Goal: Task Accomplishment & Management: Manage account settings

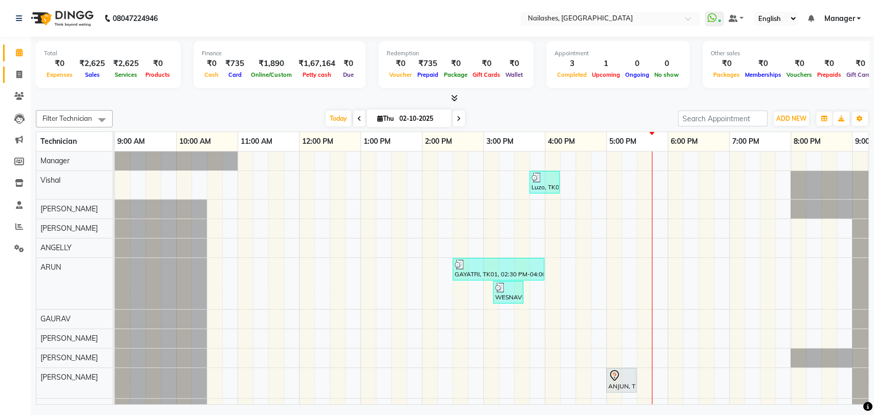
click at [24, 75] on span at bounding box center [19, 75] width 18 height 12
select select "service"
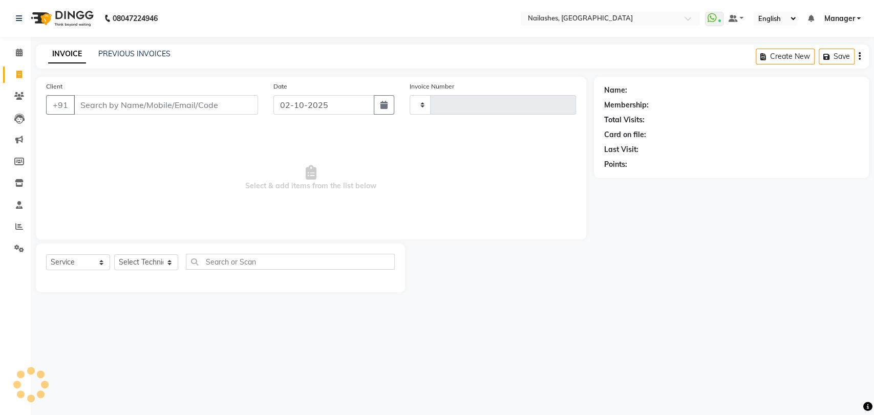
type input "0941"
select select "3667"
click at [175, 96] on input "Client" at bounding box center [166, 104] width 184 height 19
type input "9535301761"
click at [239, 112] on button "Add Client" at bounding box center [231, 104] width 53 height 19
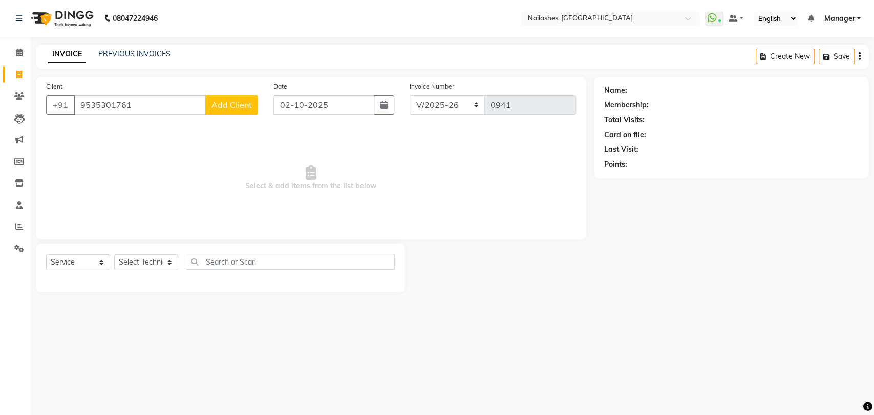
select select "21"
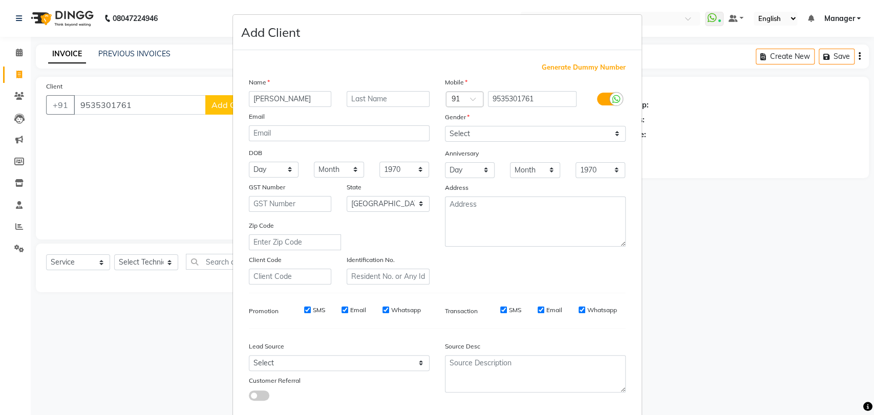
type input "[PERSON_NAME]"
click at [516, 132] on select "Select [DEMOGRAPHIC_DATA] [DEMOGRAPHIC_DATA] Other Prefer Not To Say" at bounding box center [535, 134] width 181 height 16
select select "[DEMOGRAPHIC_DATA]"
click at [445, 126] on select "Select [DEMOGRAPHIC_DATA] [DEMOGRAPHIC_DATA] Other Prefer Not To Say" at bounding box center [535, 134] width 181 height 16
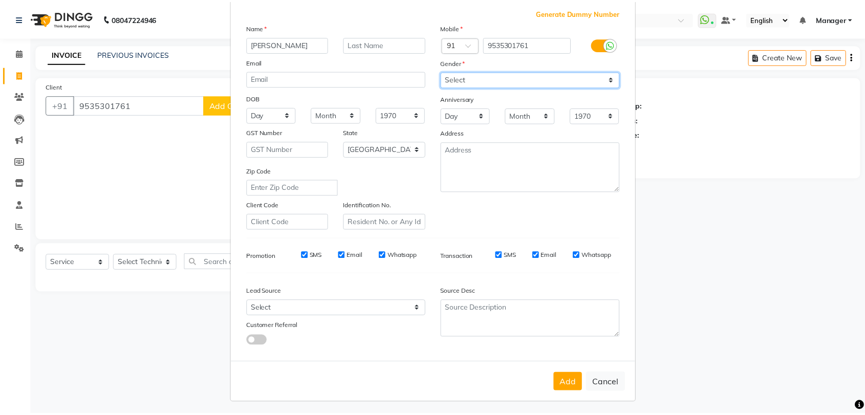
scroll to position [55, 0]
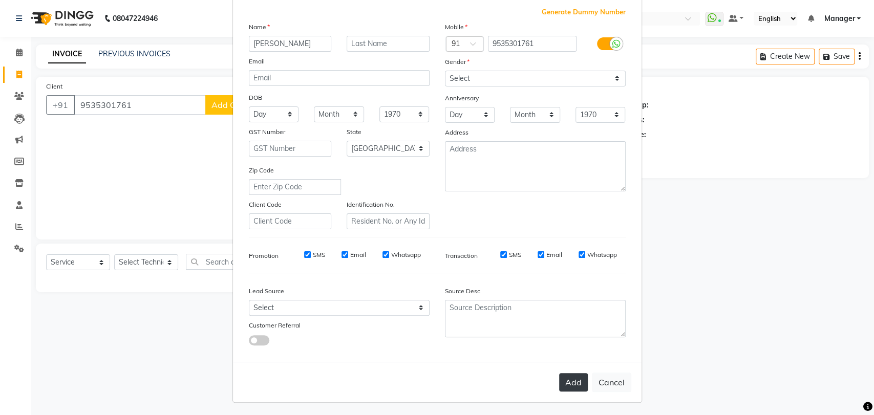
click at [567, 384] on button "Add" at bounding box center [573, 382] width 29 height 18
type input "95******61"
select select
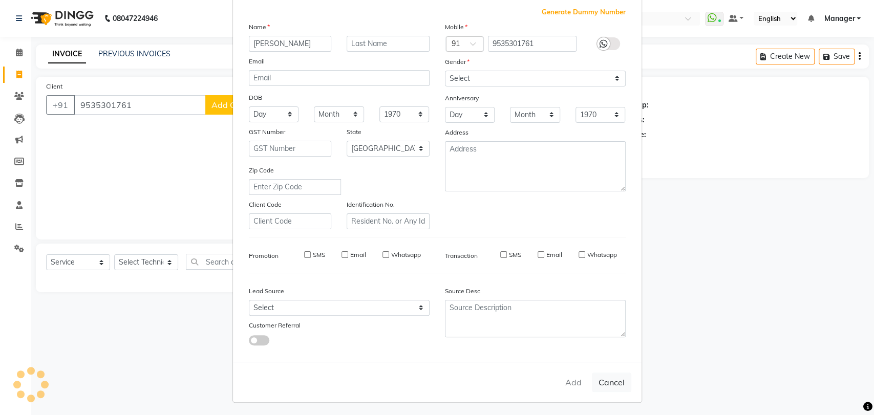
select select "null"
select select
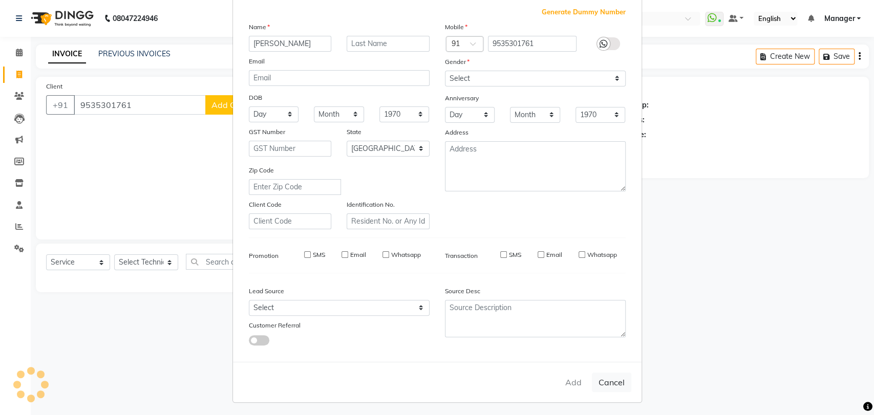
checkbox input "false"
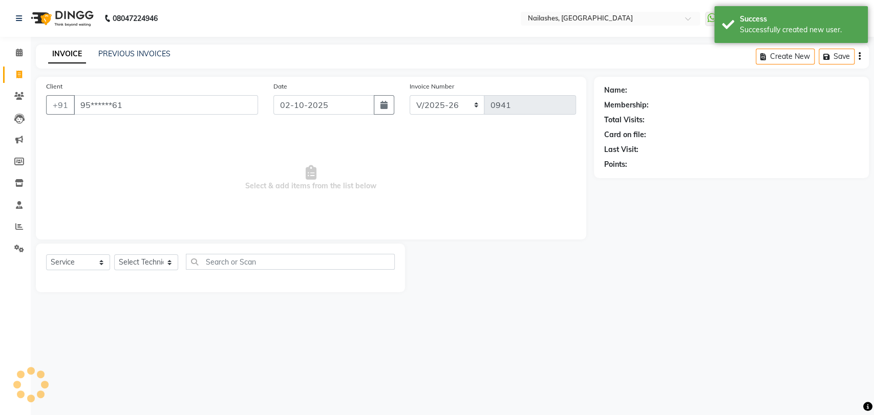
select select "1: Object"
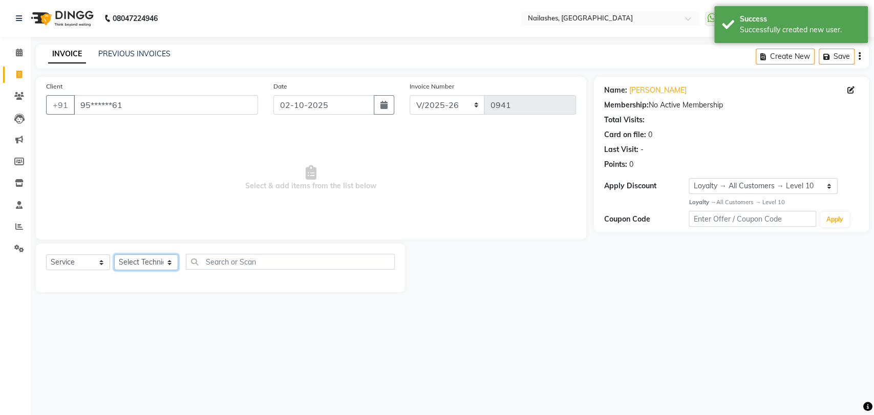
click at [137, 260] on select "Select Technician [PERSON_NAME] pid [PERSON_NAME] [PERSON_NAME] Manager [PERSON…" at bounding box center [146, 262] width 64 height 16
select select "91279"
click at [114, 254] on select "Select Technician [PERSON_NAME] pid [PERSON_NAME] [PERSON_NAME] Manager [PERSON…" at bounding box center [146, 262] width 64 height 16
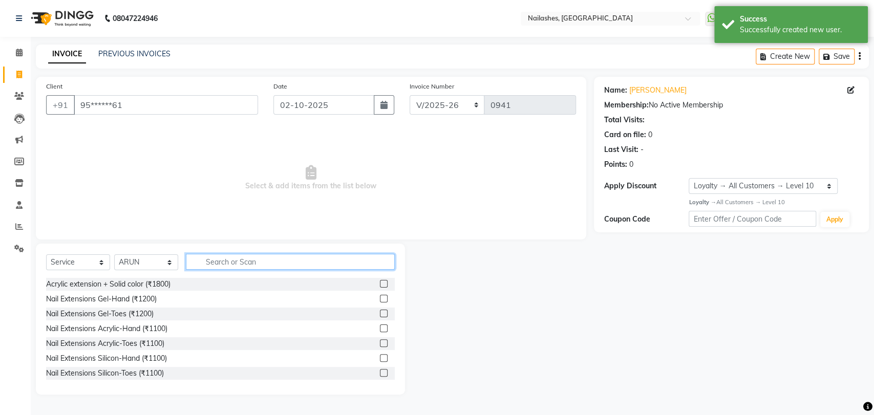
click at [224, 260] on input "text" at bounding box center [290, 262] width 209 height 16
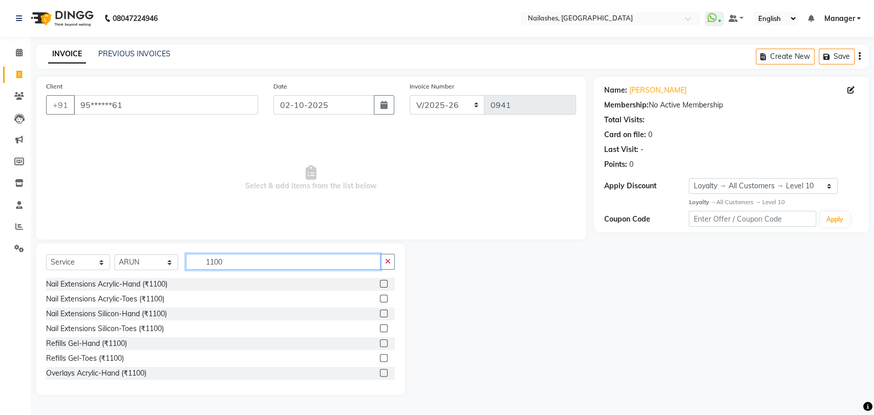
type input "1100"
click at [380, 284] on label at bounding box center [384, 284] width 8 height 8
click at [380, 284] on input "checkbox" at bounding box center [383, 284] width 7 height 7
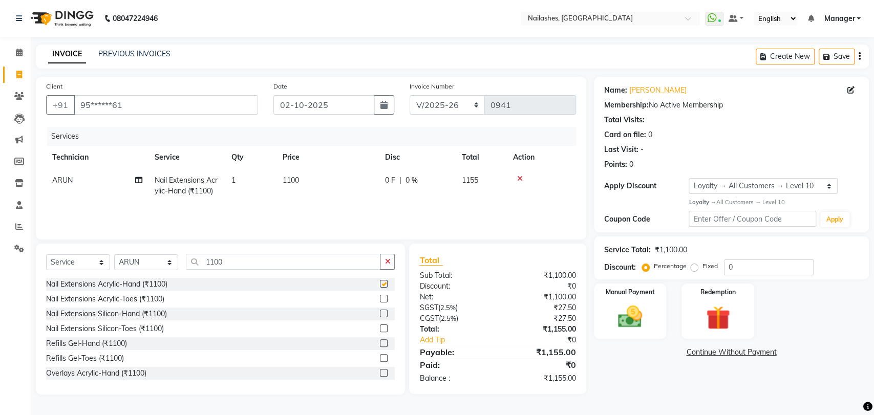
checkbox input "false"
drag, startPoint x: 356, startPoint y: 256, endPoint x: 354, endPoint y: 265, distance: 9.8
click at [354, 265] on input "1100" at bounding box center [283, 262] width 195 height 16
type input "1"
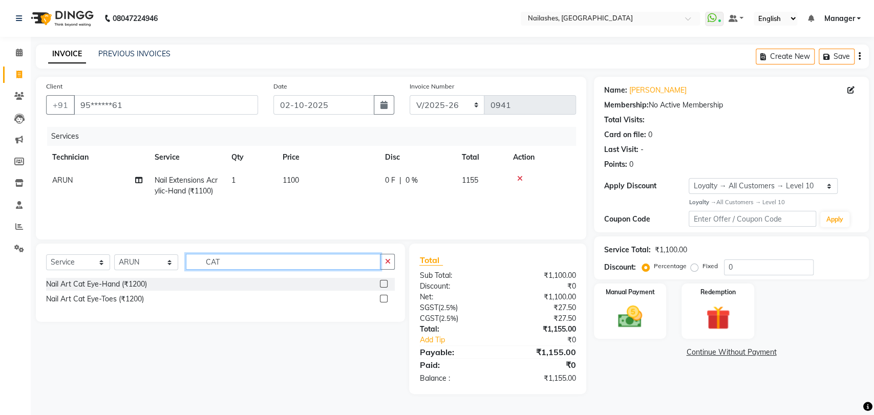
type input "CAT"
click at [385, 284] on label at bounding box center [384, 284] width 8 height 8
click at [385, 284] on input "checkbox" at bounding box center [383, 284] width 7 height 7
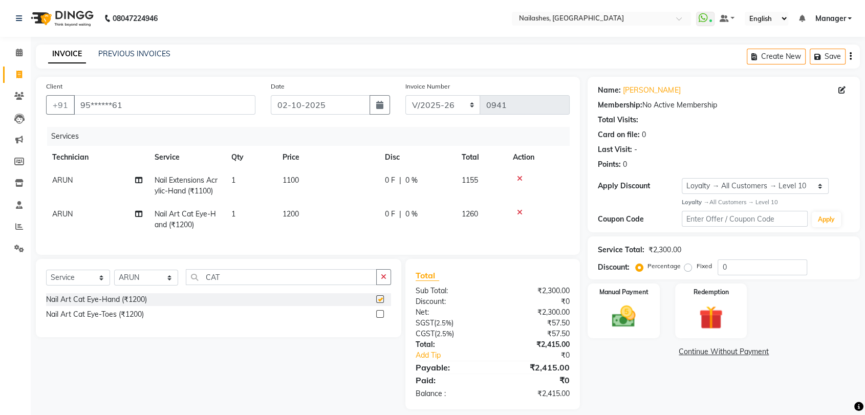
checkbox input "false"
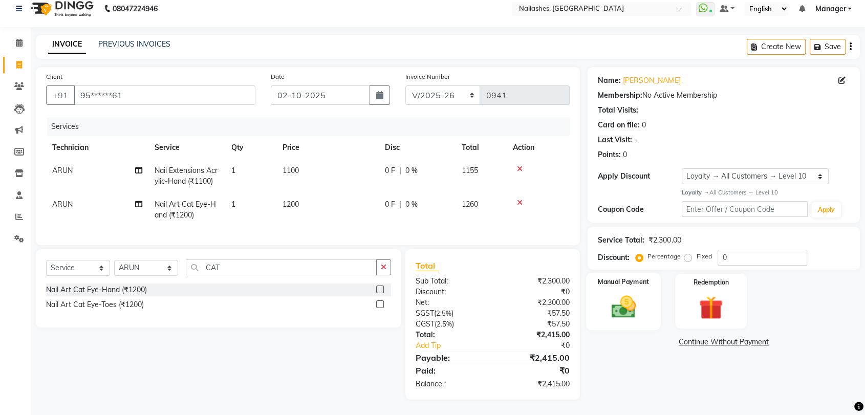
click at [611, 302] on img at bounding box center [624, 307] width 40 height 29
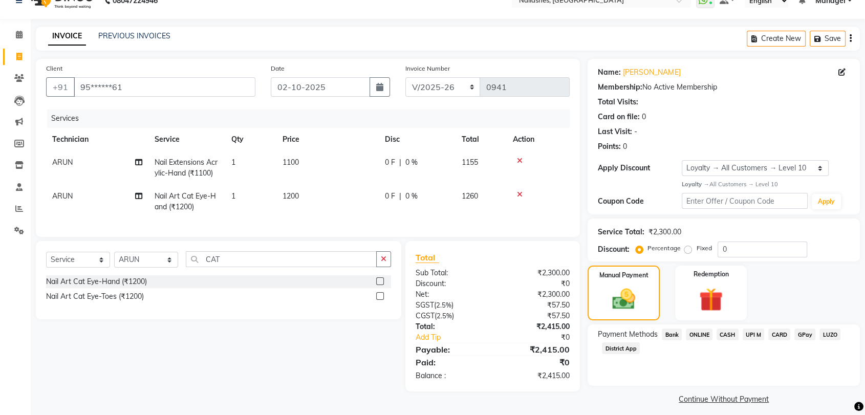
click at [698, 338] on span "ONLINE" at bounding box center [699, 335] width 27 height 12
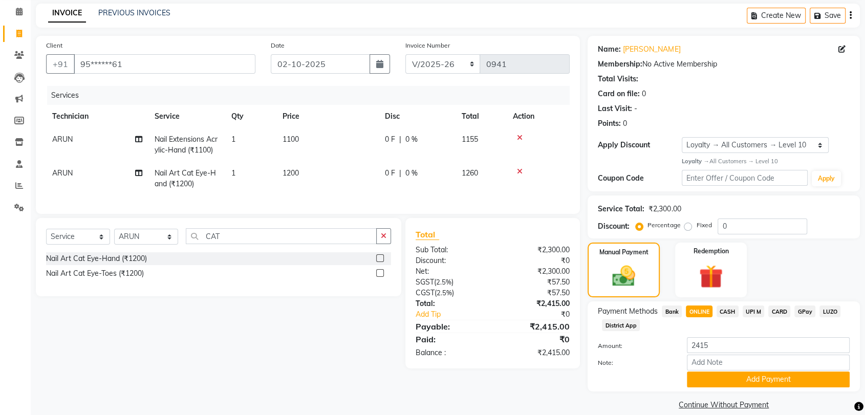
scroll to position [53, 0]
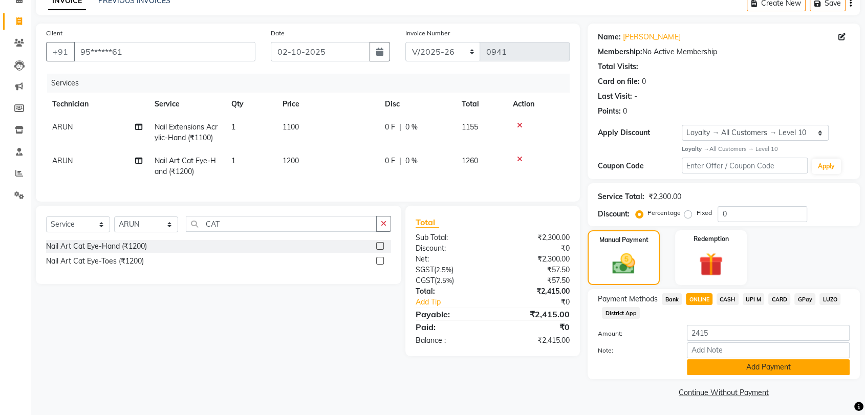
click at [708, 365] on button "Add Payment" at bounding box center [768, 367] width 163 height 16
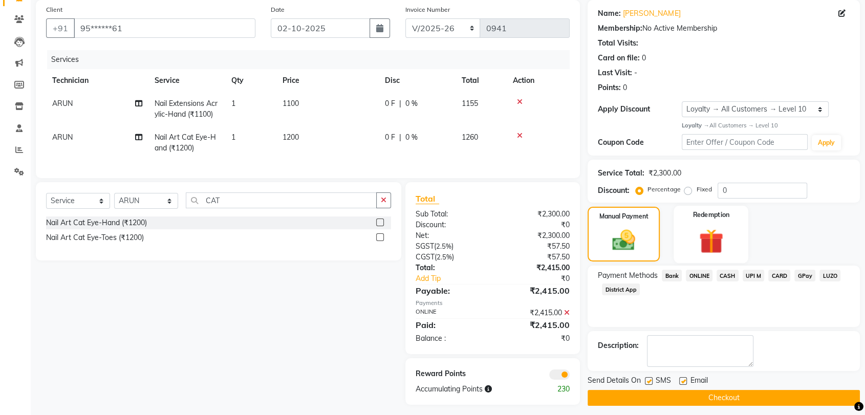
scroll to position [90, 0]
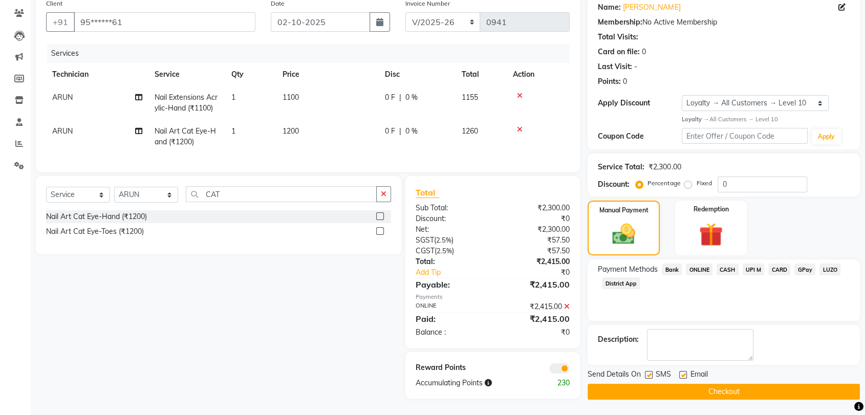
click at [706, 389] on button "Checkout" at bounding box center [724, 392] width 272 height 16
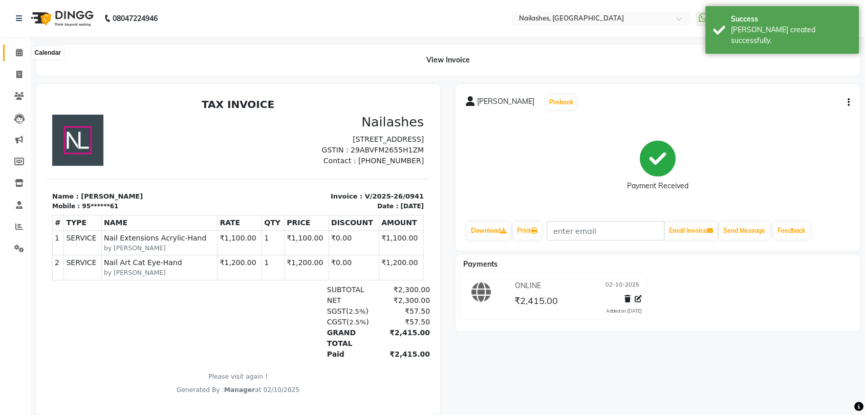
click at [18, 52] on icon at bounding box center [19, 53] width 7 height 8
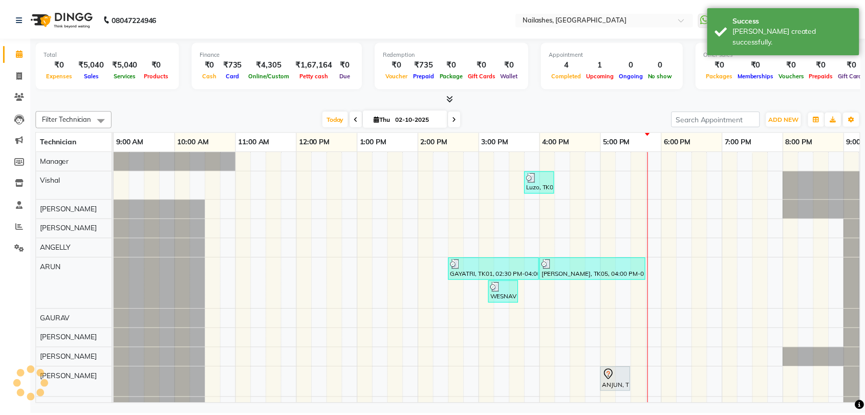
scroll to position [0, 45]
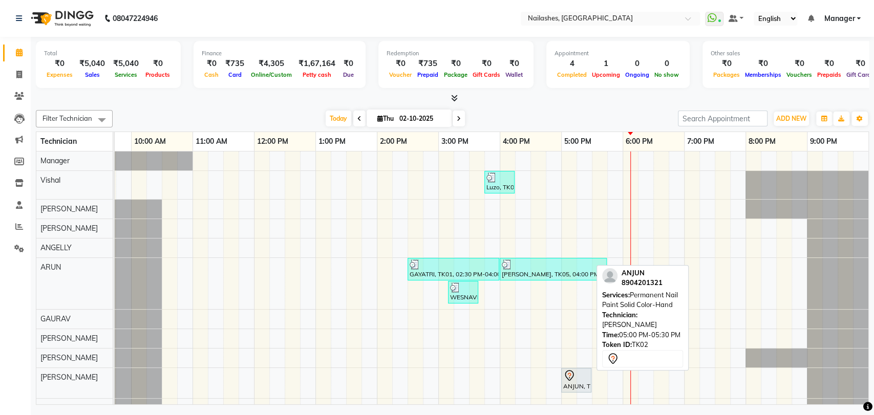
click at [572, 379] on icon at bounding box center [569, 376] width 12 height 12
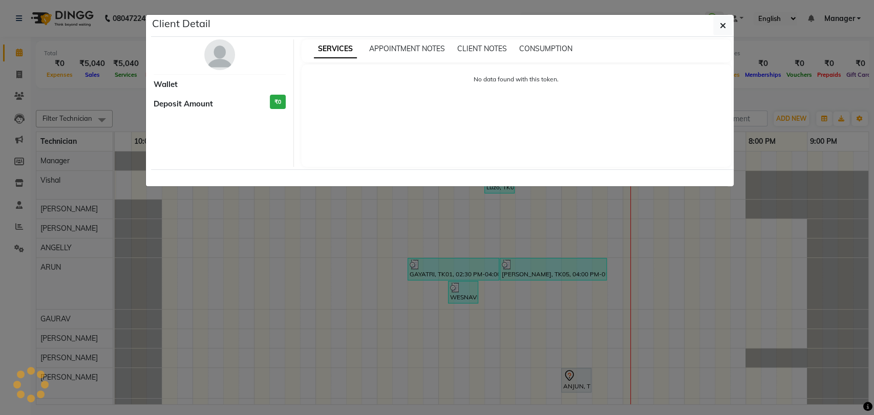
select select "7"
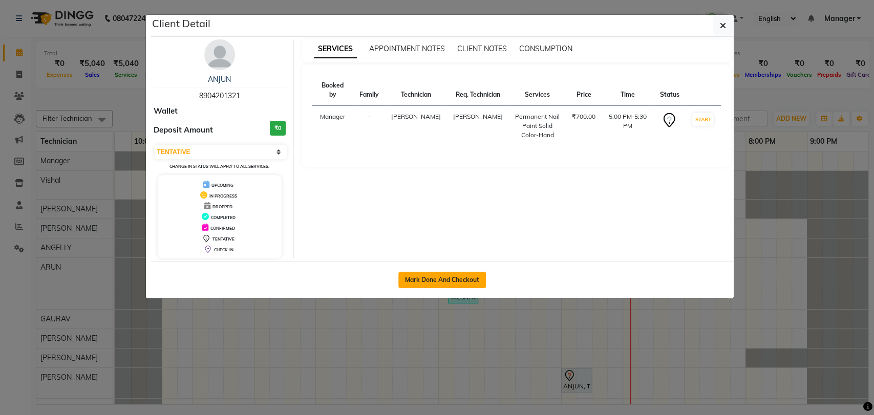
click at [451, 272] on button "Mark Done And Checkout" at bounding box center [442, 280] width 88 height 16
select select "service"
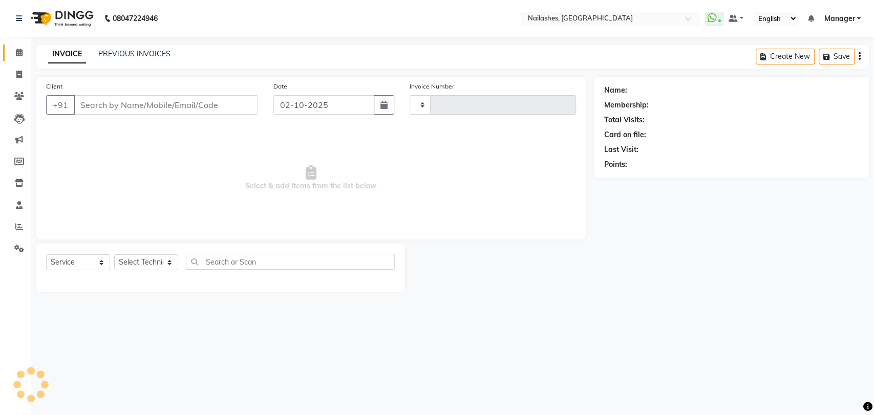
type input "0942"
select select "3667"
type input "89******21"
select select "82227"
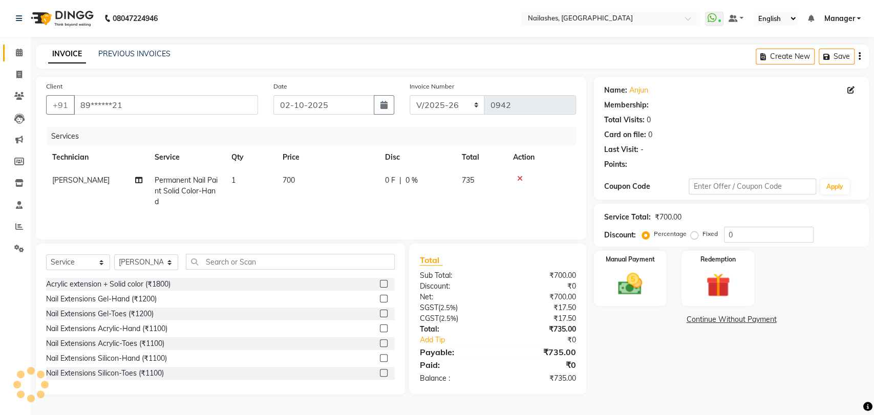
select select "1: Object"
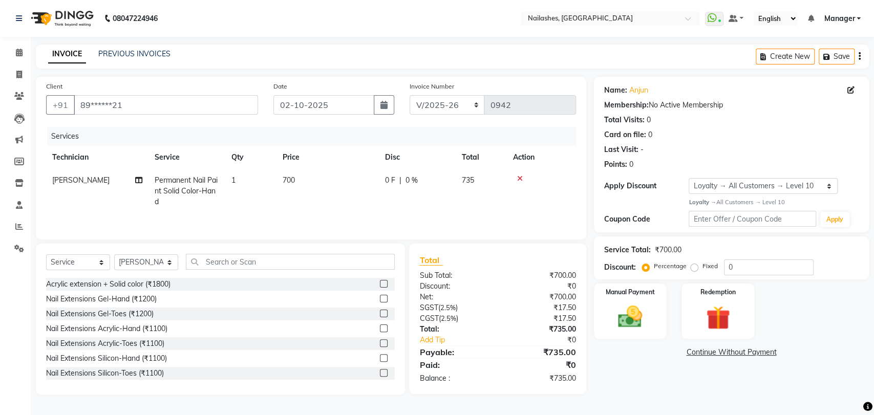
click at [517, 178] on icon at bounding box center [520, 178] width 6 height 7
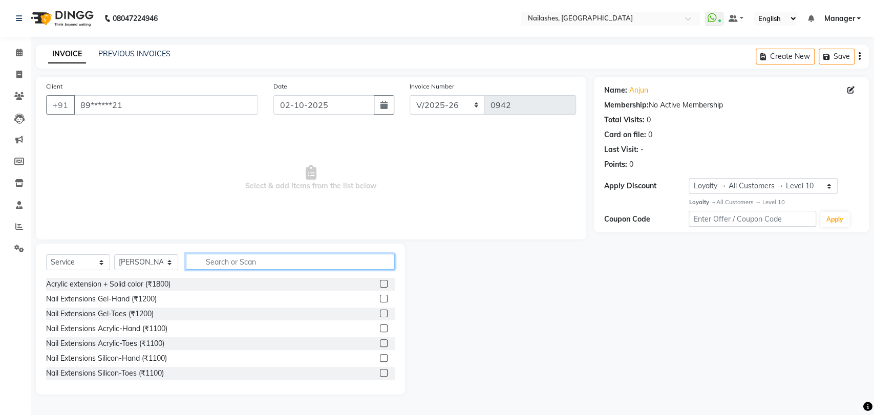
click at [251, 265] on input "text" at bounding box center [290, 262] width 209 height 16
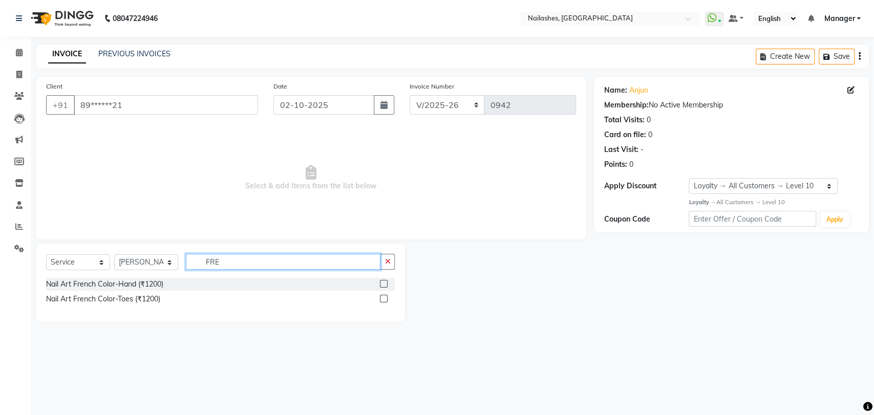
type input "FRE"
click at [385, 285] on label at bounding box center [384, 284] width 8 height 8
click at [385, 285] on input "checkbox" at bounding box center [383, 284] width 7 height 7
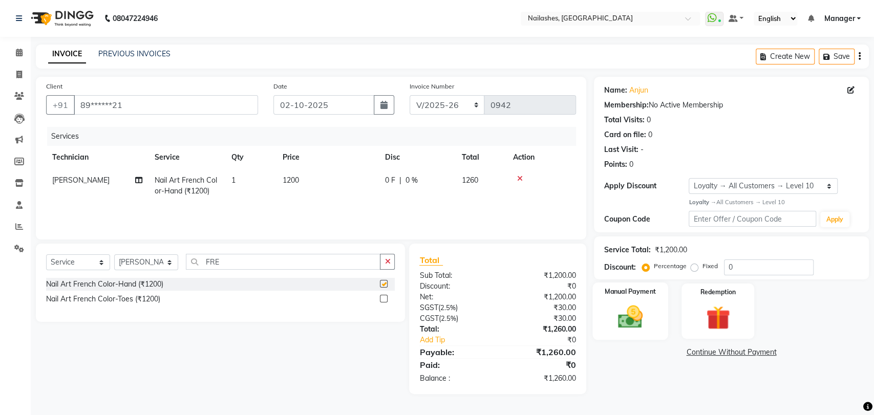
checkbox input "false"
click at [627, 307] on img at bounding box center [630, 317] width 40 height 29
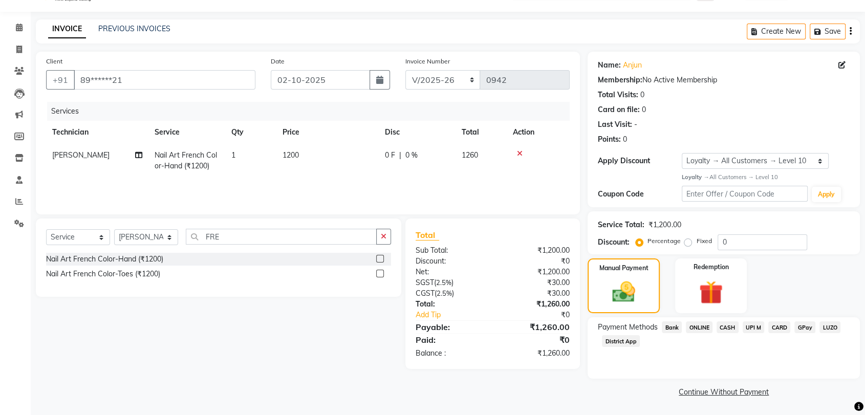
click at [700, 323] on span "ONLINE" at bounding box center [699, 328] width 27 height 12
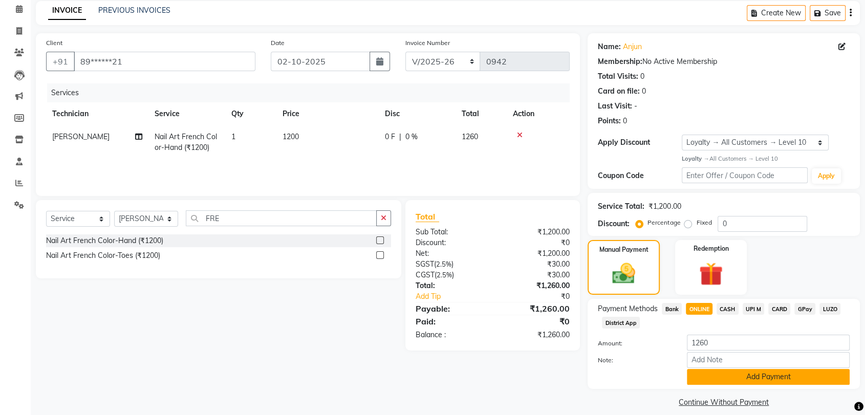
scroll to position [53, 0]
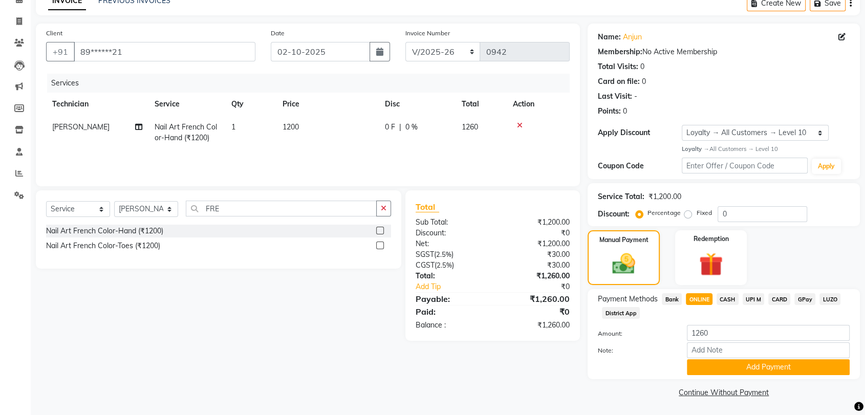
click at [71, 127] on span "[PERSON_NAME]" at bounding box center [80, 126] width 57 height 9
select select "82227"
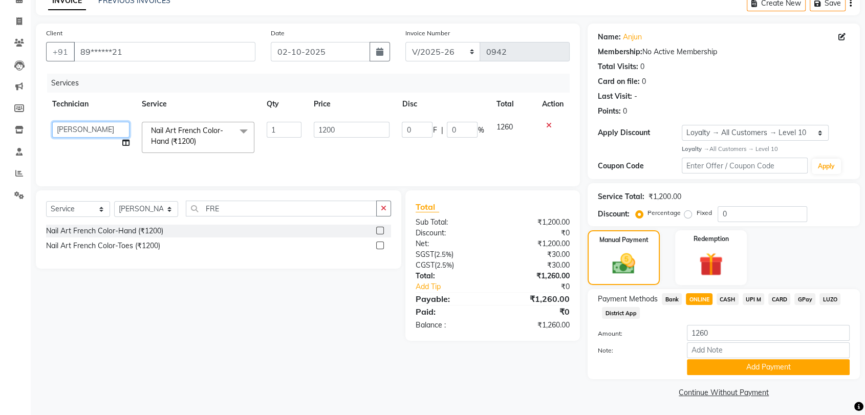
click at [71, 127] on select "[PERSON_NAME] pid [PERSON_NAME] [PERSON_NAME] Manager [PERSON_NAME] [PERSON_NAM…" at bounding box center [90, 130] width 77 height 16
click at [97, 323] on div "Select Service Product Membership Package Voucher Prepaid Gift Card Select Tech…" at bounding box center [214, 265] width 373 height 151
select select "17681"
click at [722, 366] on button "Add Payment" at bounding box center [768, 367] width 163 height 16
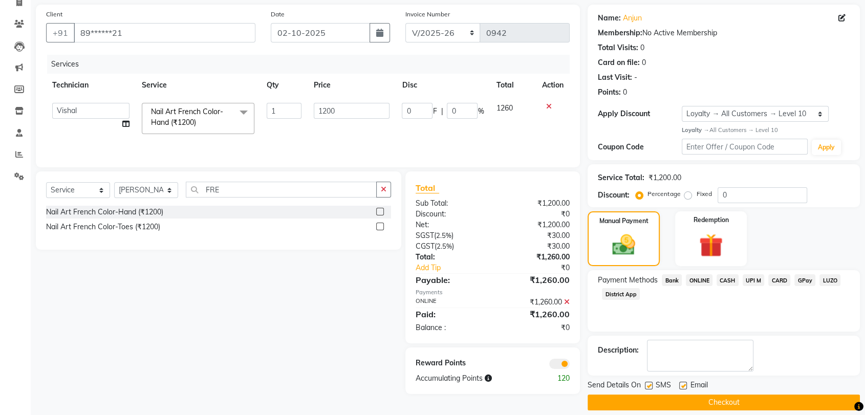
scroll to position [82, 0]
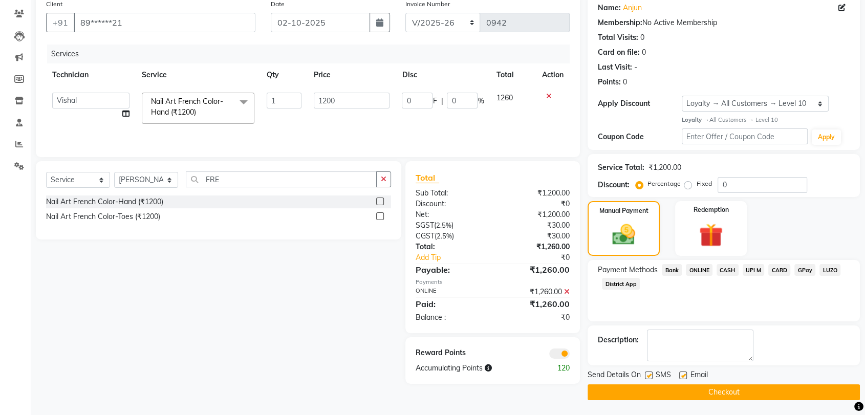
click at [712, 389] on button "Checkout" at bounding box center [724, 393] width 272 height 16
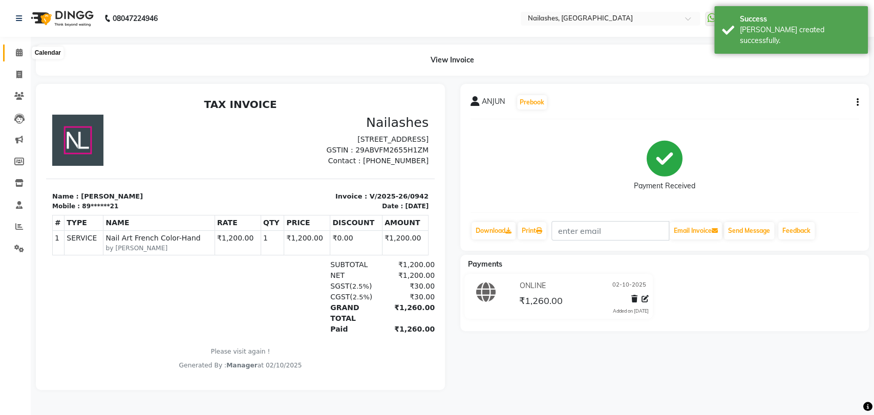
click at [20, 55] on icon at bounding box center [19, 53] width 7 height 8
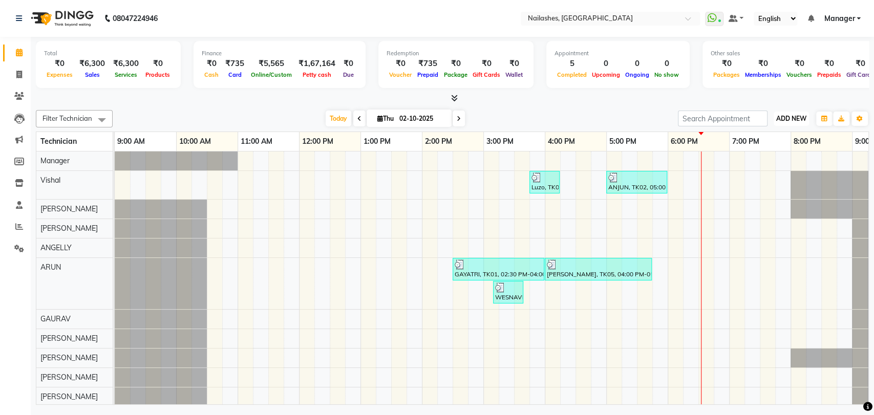
click at [787, 115] on span "ADD NEW" at bounding box center [791, 119] width 30 height 8
click at [774, 150] on link "Add Invoice" at bounding box center [768, 151] width 81 height 13
select select "3667"
select select "service"
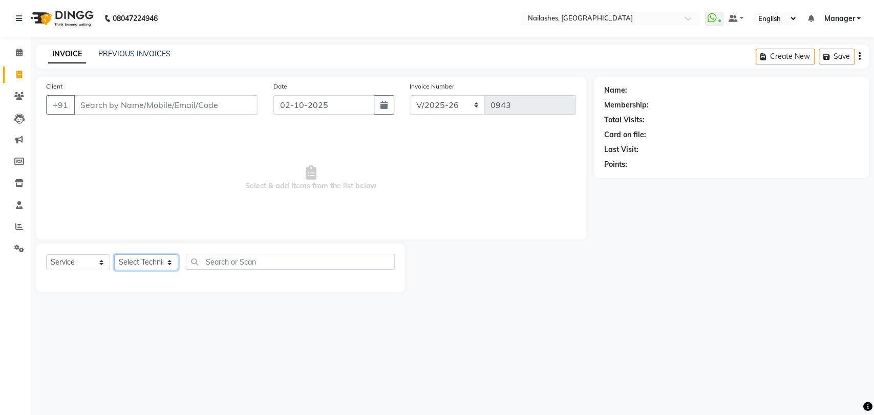
click at [141, 262] on select "Select Technician [PERSON_NAME] pid [PERSON_NAME] [PERSON_NAME] Manager [PERSON…" at bounding box center [146, 262] width 64 height 16
select select "82227"
click at [114, 254] on select "Select Technician [PERSON_NAME] pid [PERSON_NAME] [PERSON_NAME] Manager [PERSON…" at bounding box center [146, 262] width 64 height 16
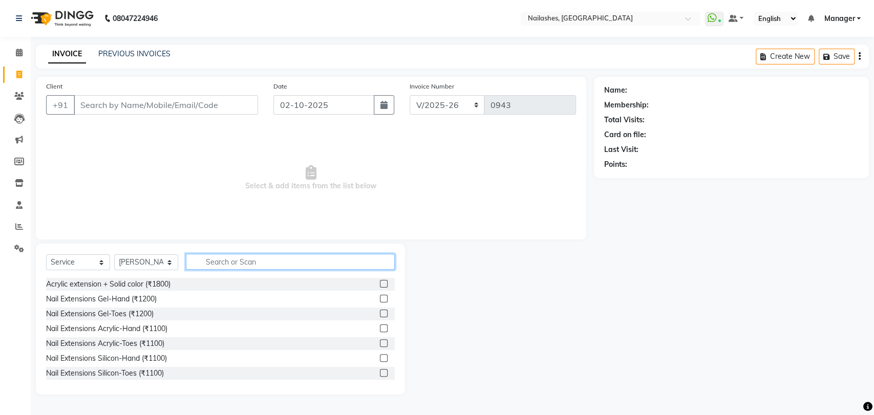
click at [243, 263] on input "text" at bounding box center [290, 262] width 209 height 16
type input "PED"
click at [380, 301] on label at bounding box center [384, 299] width 8 height 8
click at [380, 301] on input "checkbox" at bounding box center [383, 299] width 7 height 7
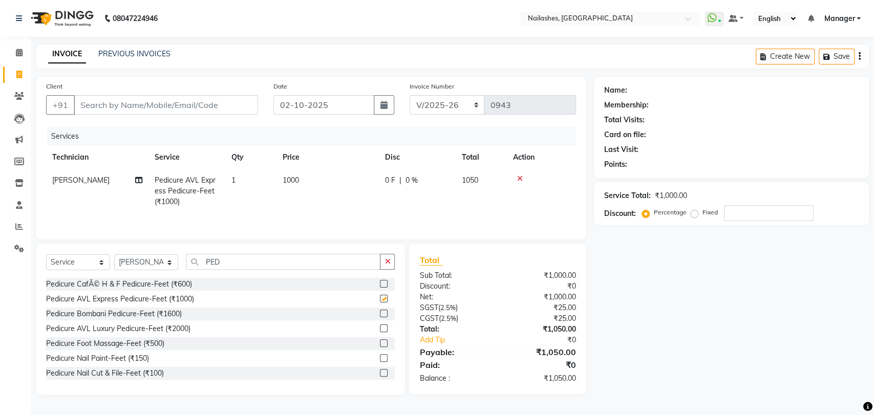
checkbox input "false"
click at [324, 261] on input "PED" at bounding box center [283, 262] width 195 height 16
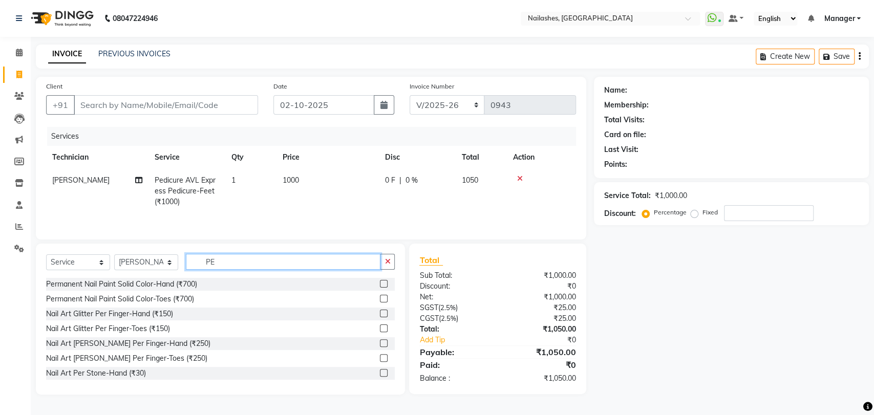
type input "P"
type input "MANI"
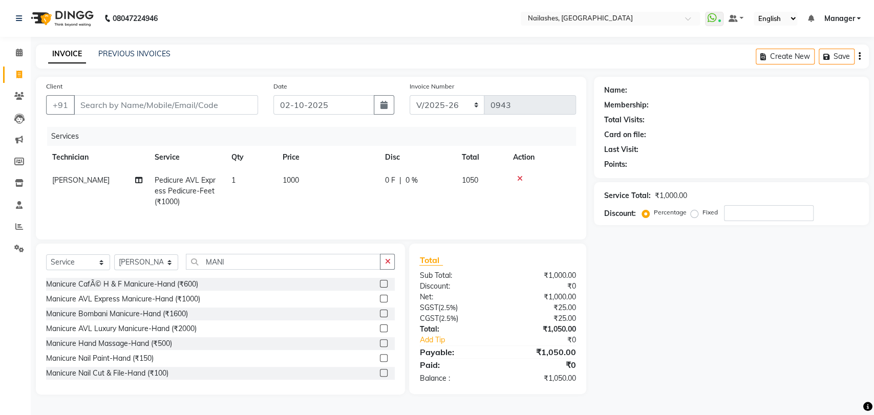
click at [380, 300] on label at bounding box center [384, 299] width 8 height 8
click at [380, 300] on input "checkbox" at bounding box center [383, 299] width 7 height 7
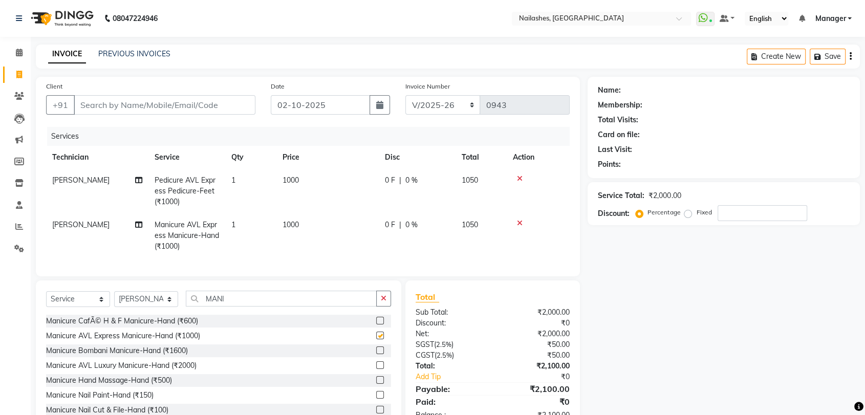
checkbox input "false"
click at [522, 179] on icon at bounding box center [520, 178] width 6 height 7
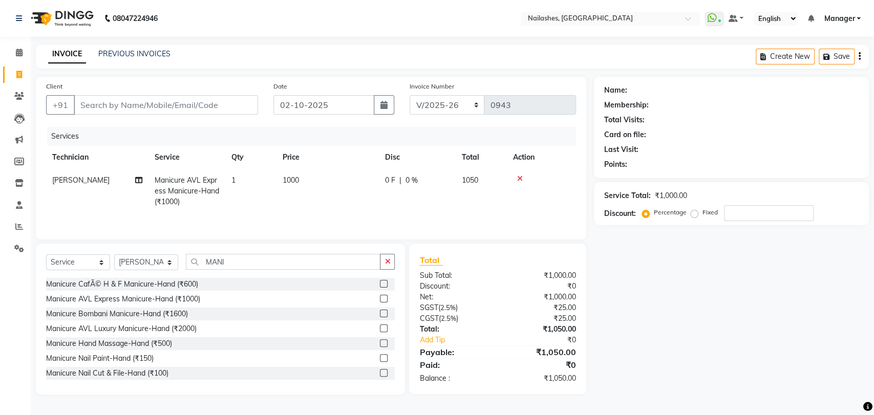
click at [523, 177] on div at bounding box center [541, 178] width 57 height 7
click at [520, 178] on icon at bounding box center [520, 178] width 6 height 7
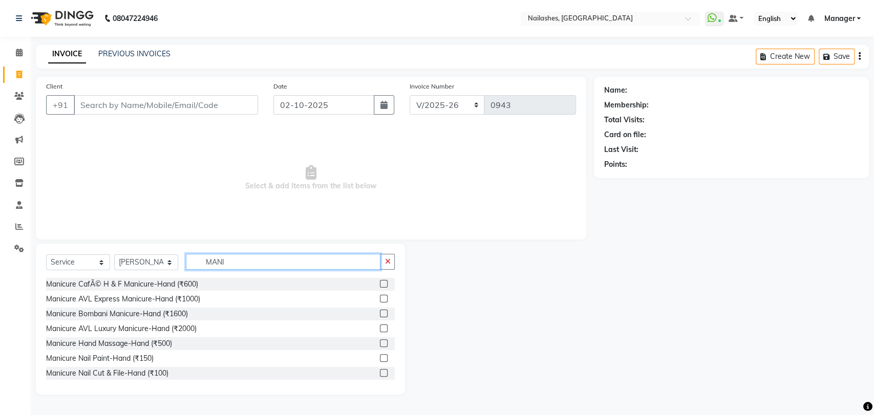
click at [286, 259] on input "MANI" at bounding box center [283, 262] width 195 height 16
type input "M"
type input "PED"
click at [380, 330] on label at bounding box center [384, 329] width 8 height 8
click at [380, 330] on input "checkbox" at bounding box center [383, 329] width 7 height 7
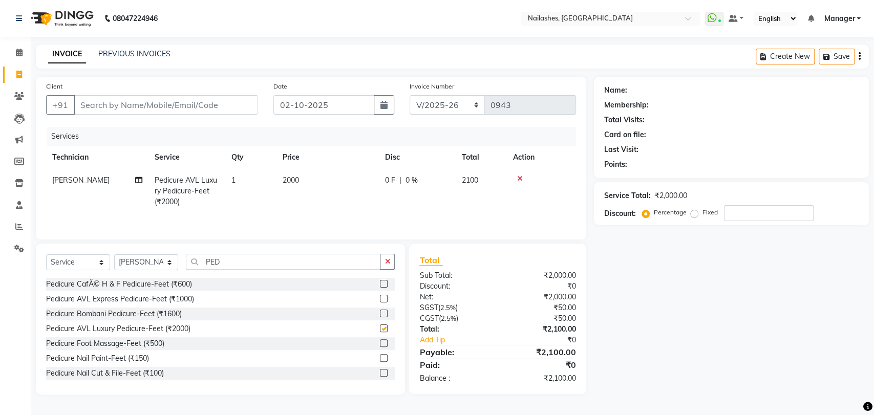
checkbox input "false"
click at [334, 183] on td "2000" at bounding box center [327, 191] width 102 height 45
select select "82227"
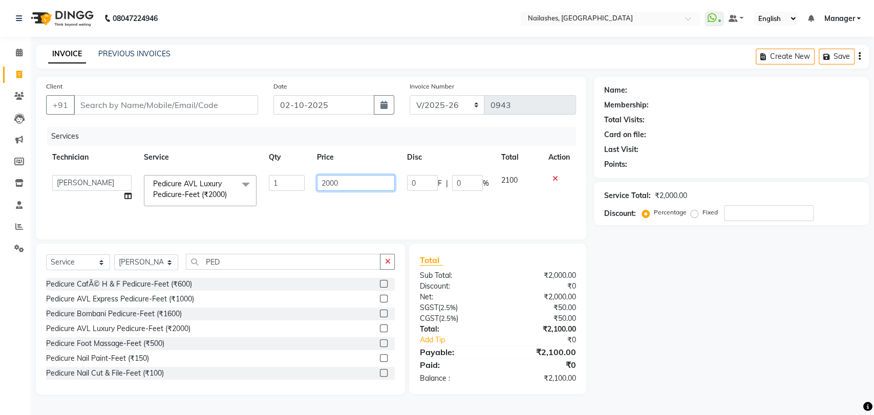
drag, startPoint x: 336, startPoint y: 183, endPoint x: 374, endPoint y: 184, distance: 37.4
click at [340, 183] on input "2000" at bounding box center [356, 183] width 78 height 16
type input "2"
type input "1800"
click at [321, 213] on div "Services Technician Service Qty Price Disc Total Action [PERSON_NAME] pid [PERS…" at bounding box center [311, 178] width 530 height 102
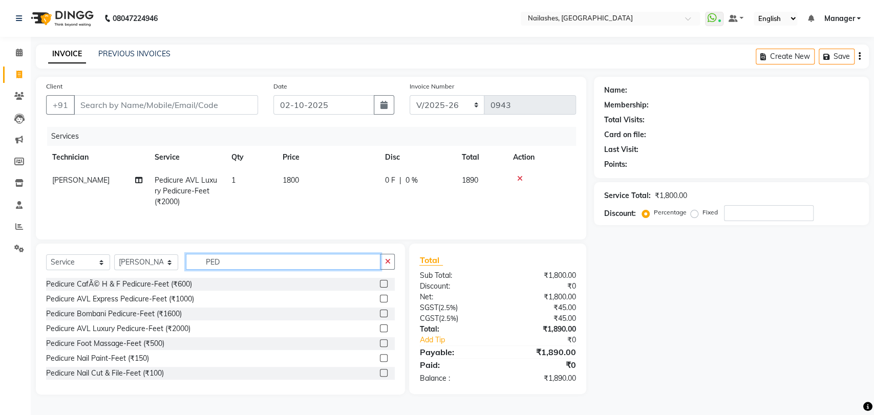
click at [270, 264] on input "PED" at bounding box center [283, 262] width 195 height 16
type input "P"
type input "MANI"
click at [380, 297] on label at bounding box center [384, 299] width 8 height 8
click at [380, 297] on input "checkbox" at bounding box center [383, 299] width 7 height 7
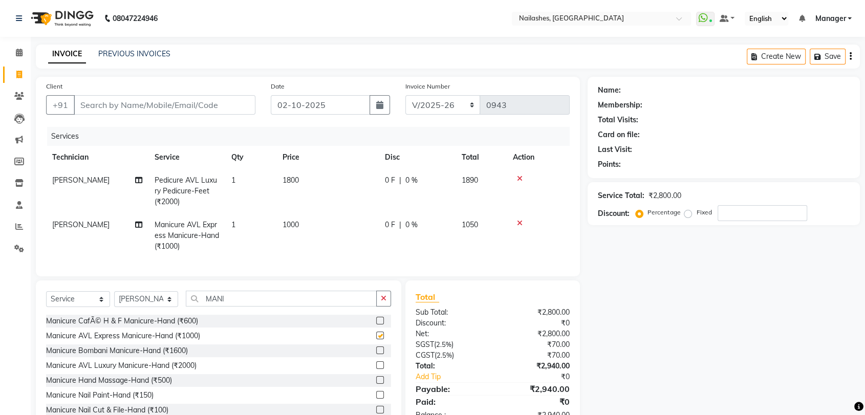
checkbox input "false"
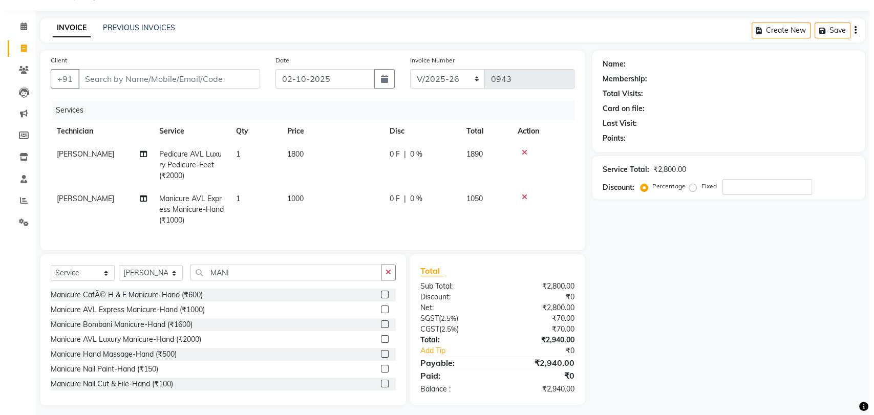
scroll to position [40, 0]
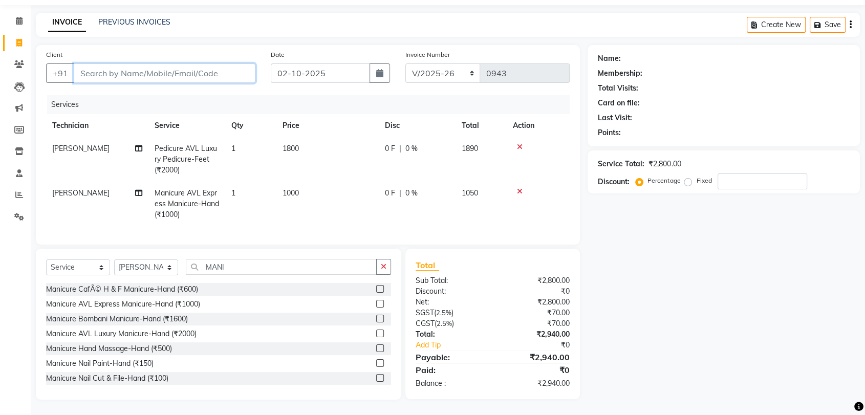
click at [172, 66] on input "Client" at bounding box center [165, 72] width 182 height 19
type input "8"
type input "0"
type input "8884590596"
click at [225, 68] on span "Add Client" at bounding box center [229, 73] width 40 height 10
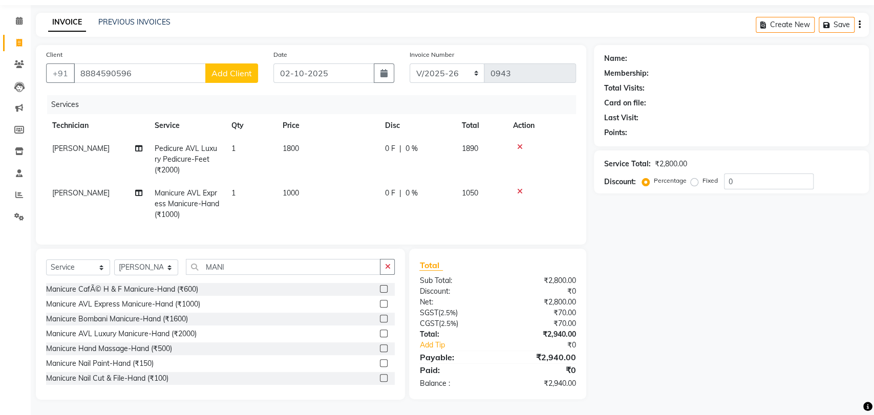
select select "21"
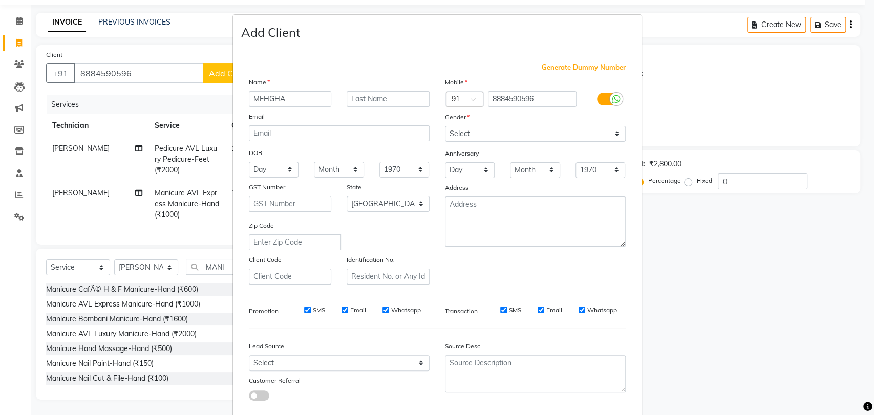
type input "MEHGHA"
click at [561, 126] on select "Select [DEMOGRAPHIC_DATA] [DEMOGRAPHIC_DATA] Other Prefer Not To Say" at bounding box center [535, 134] width 181 height 16
select select "[DEMOGRAPHIC_DATA]"
click at [445, 126] on select "Select [DEMOGRAPHIC_DATA] [DEMOGRAPHIC_DATA] Other Prefer Not To Say" at bounding box center [535, 134] width 181 height 16
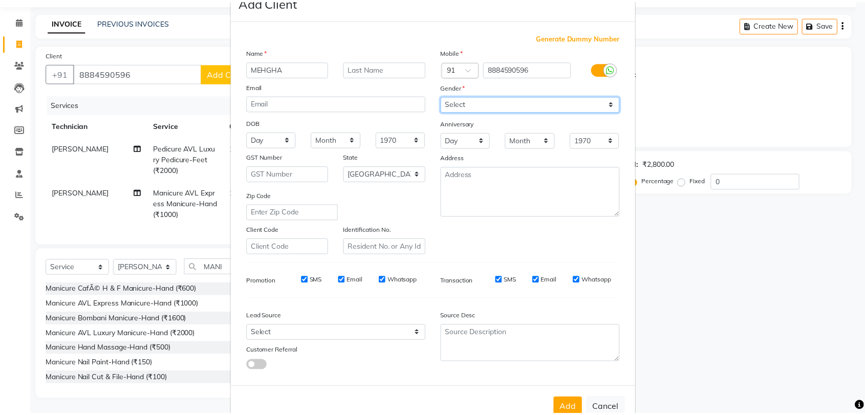
scroll to position [55, 0]
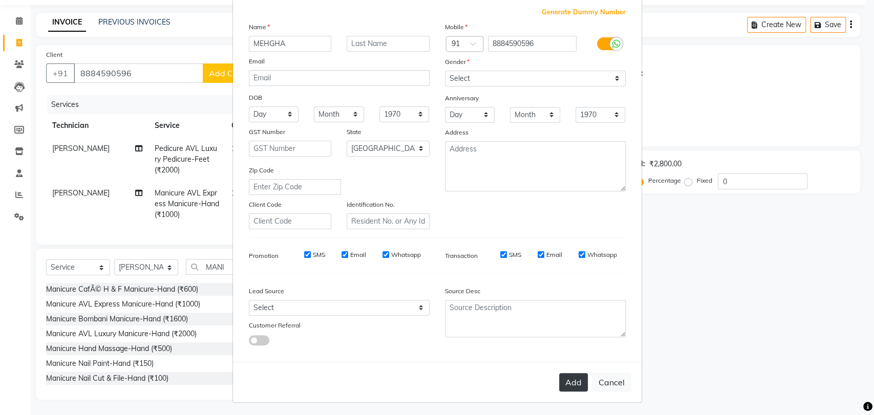
click at [566, 380] on button "Add" at bounding box center [573, 382] width 29 height 18
type input "88******96"
select select
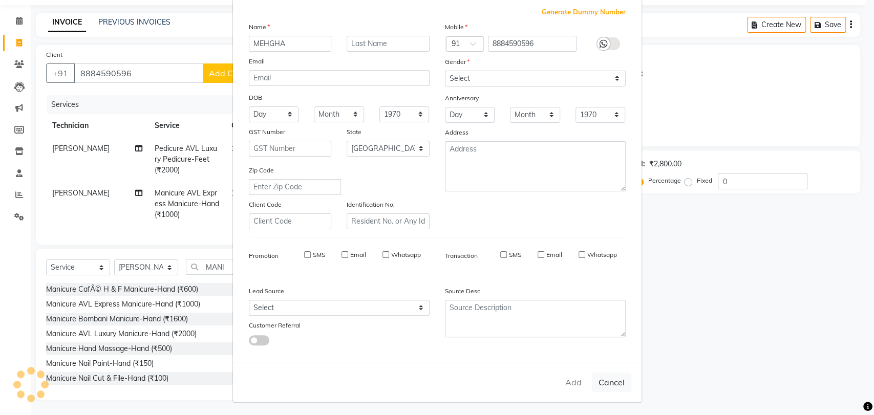
select select "null"
select select
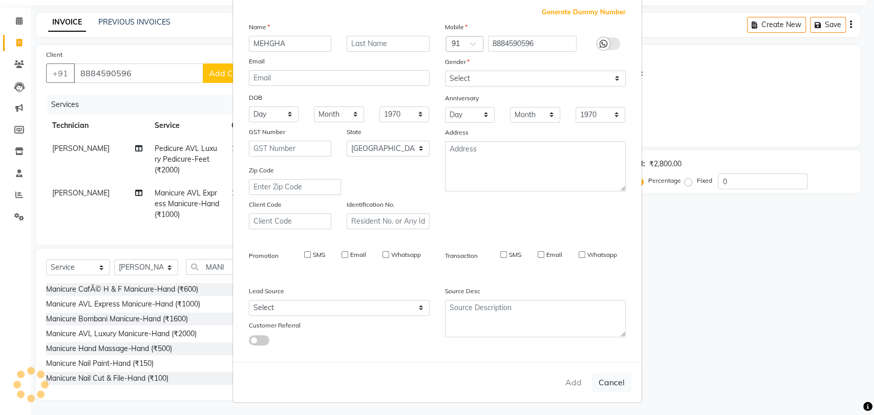
checkbox input "false"
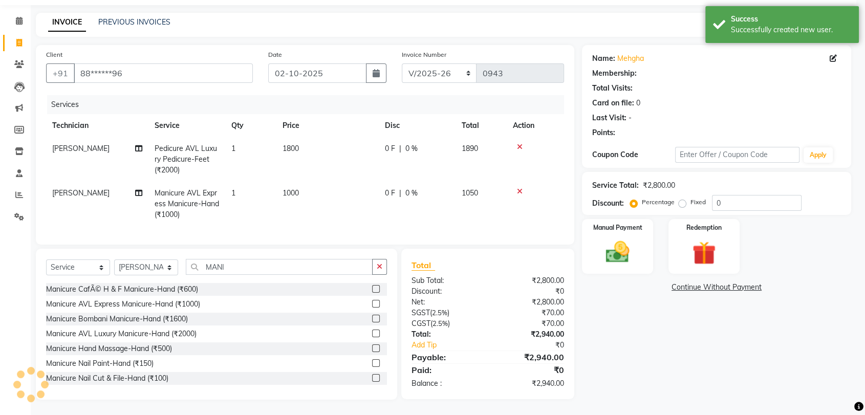
select select "1: Object"
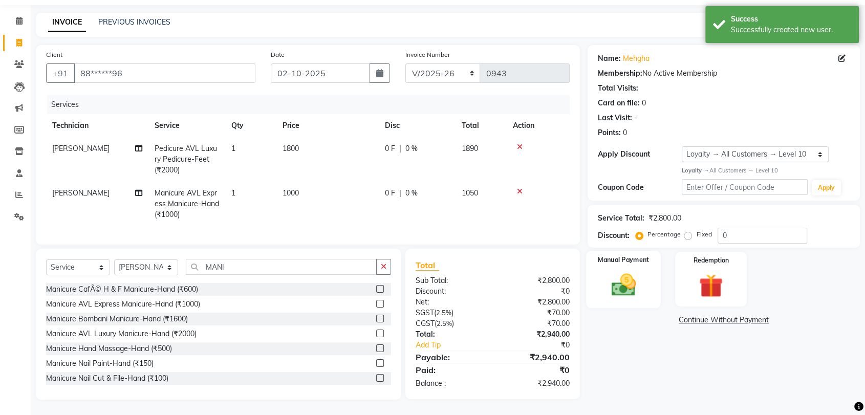
click at [631, 276] on img at bounding box center [624, 285] width 40 height 29
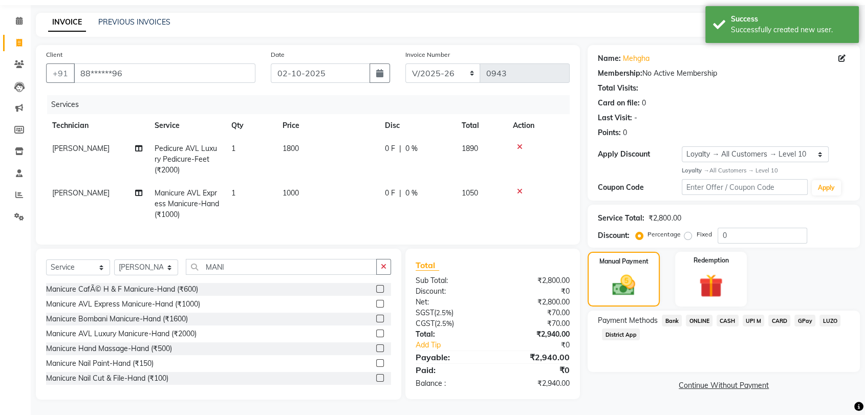
click at [689, 315] on span "ONLINE" at bounding box center [699, 321] width 27 height 12
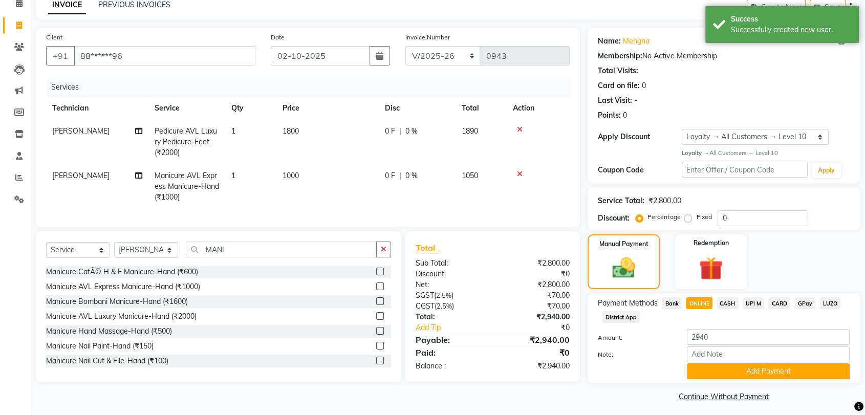
scroll to position [53, 0]
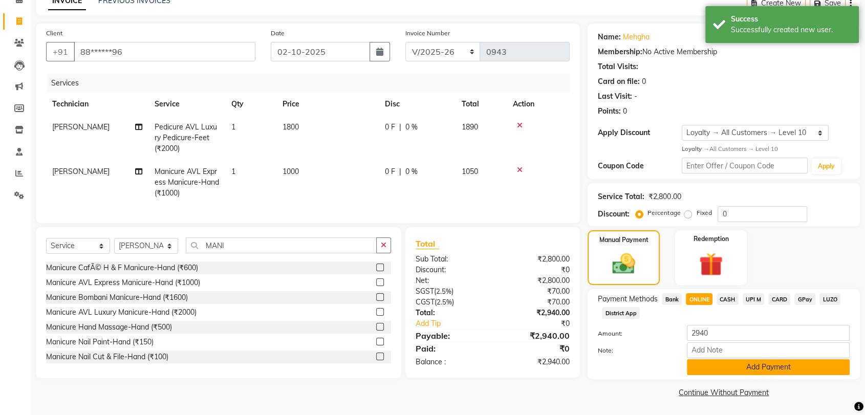
click at [787, 369] on button "Add Payment" at bounding box center [768, 367] width 163 height 16
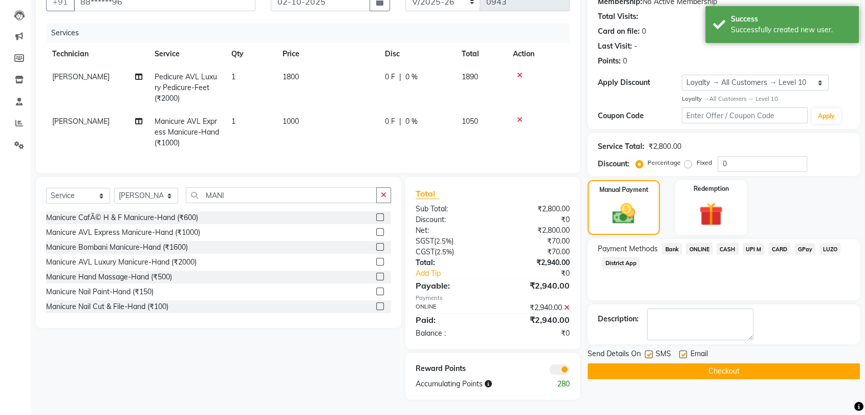
scroll to position [111, 0]
click at [786, 364] on button "Checkout" at bounding box center [724, 372] width 272 height 16
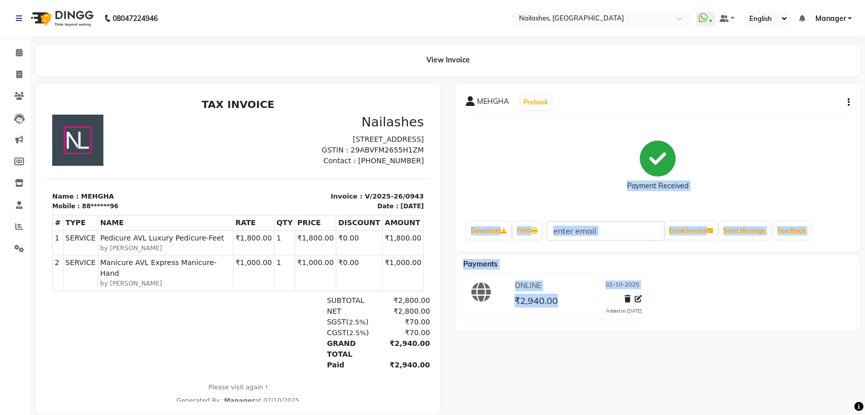
click at [637, 415] on html "08047224946 Select Location × Nailashes, Brigade Road WhatsApp Status ✕ Status:…" at bounding box center [432, 207] width 865 height 415
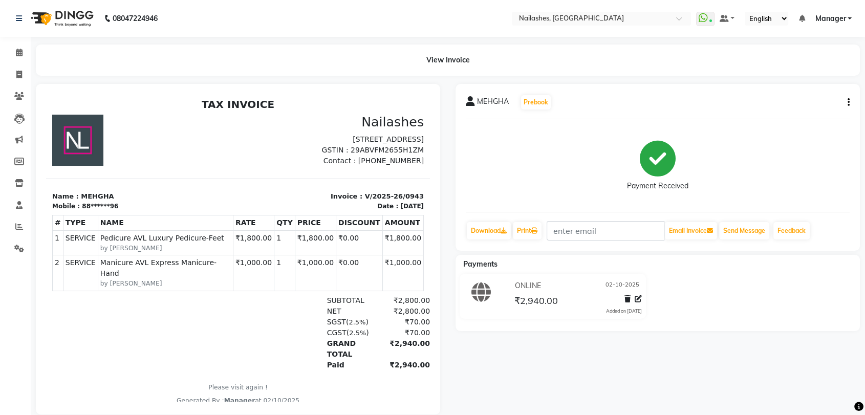
click at [820, 176] on div "Payment Received" at bounding box center [658, 165] width 384 height 77
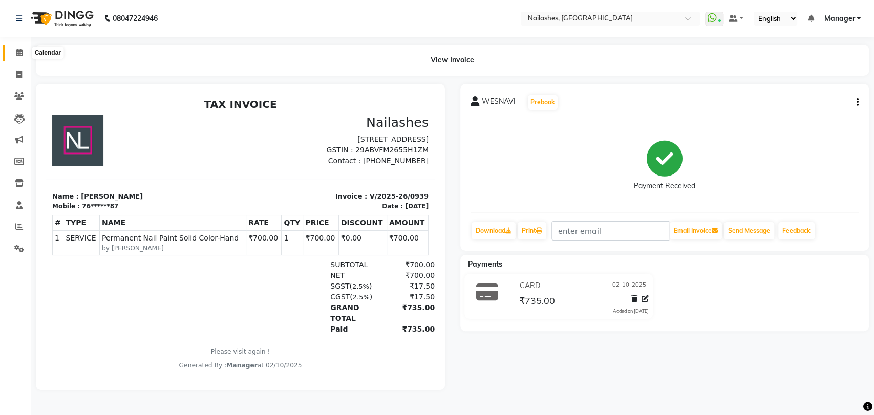
click at [16, 58] on span at bounding box center [19, 53] width 18 height 12
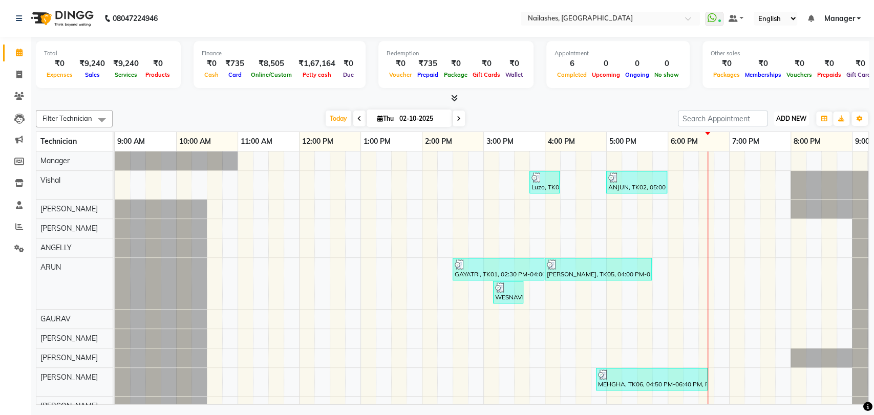
click at [789, 116] on span "ADD NEW" at bounding box center [791, 119] width 30 height 8
click at [772, 138] on button "Add Appointment" at bounding box center [768, 138] width 81 height 13
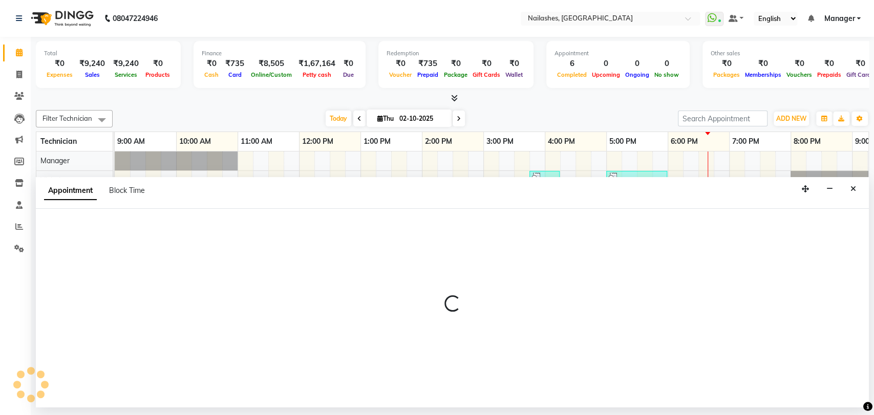
select select "600"
select select "tentative"
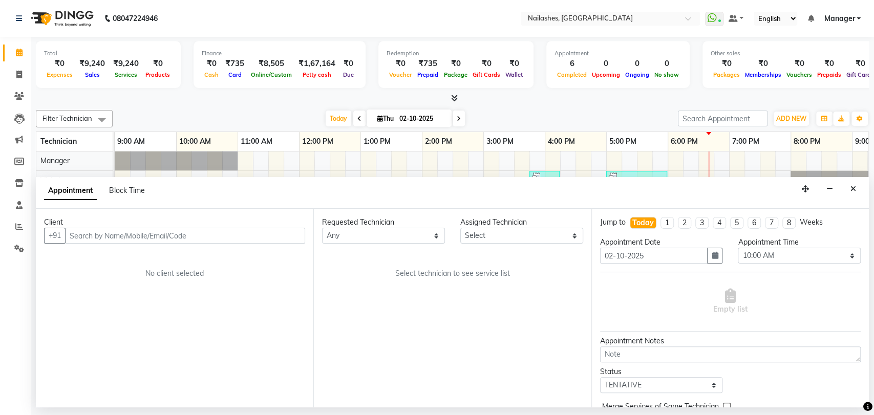
click at [852, 189] on icon "Close" at bounding box center [853, 188] width 6 height 7
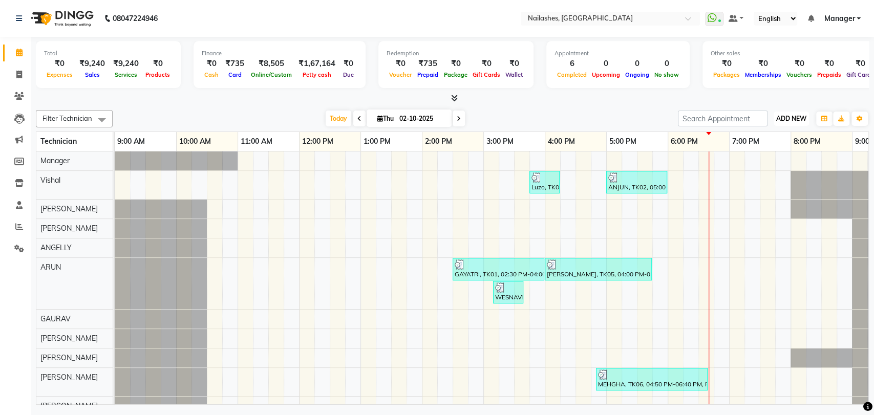
click at [791, 116] on span "ADD NEW" at bounding box center [791, 119] width 30 height 8
click at [778, 154] on link "Add Invoice" at bounding box center [768, 151] width 81 height 13
select select "service"
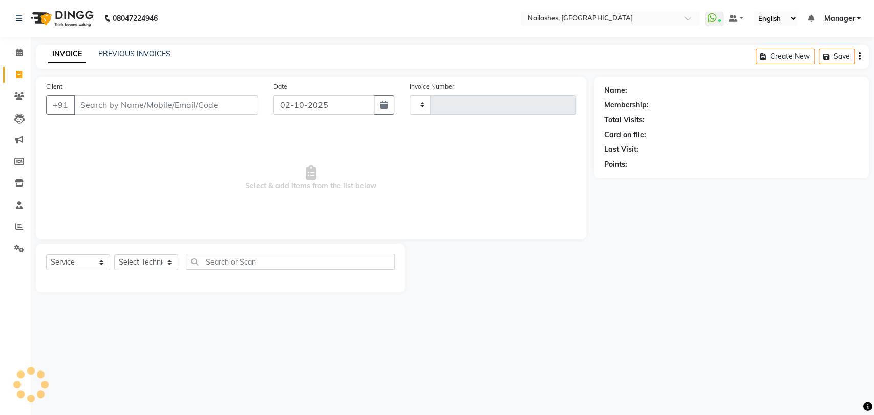
type input "0944"
select select "3667"
click at [174, 264] on select "Select Technician [PERSON_NAME] pid [PERSON_NAME] [PERSON_NAME] Manager [PERSON…" at bounding box center [146, 262] width 64 height 16
select select "91279"
click at [114, 254] on select "Select Technician [PERSON_NAME] pid [PERSON_NAME] [PERSON_NAME] Manager [PERSON…" at bounding box center [146, 262] width 64 height 16
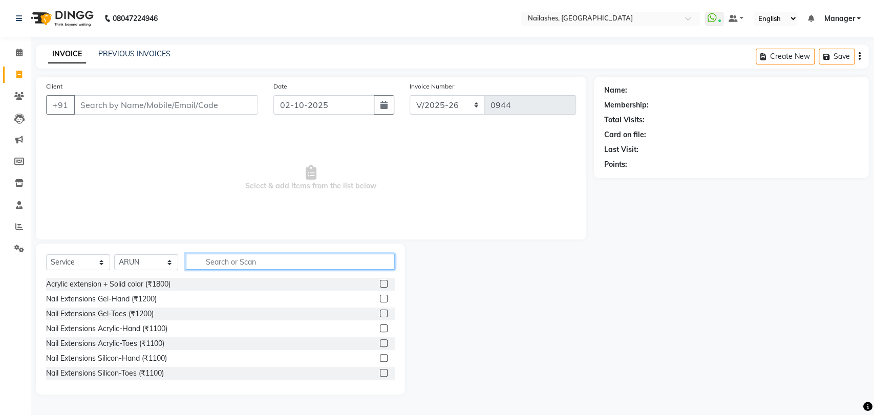
click at [258, 258] on input "text" at bounding box center [290, 262] width 209 height 16
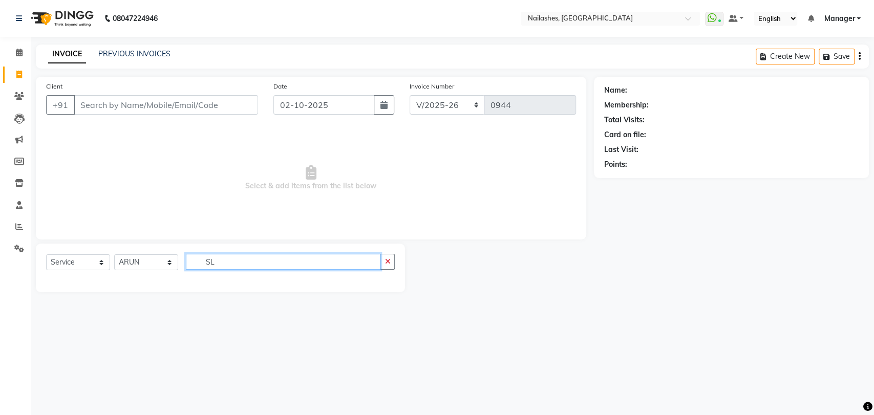
type input "S"
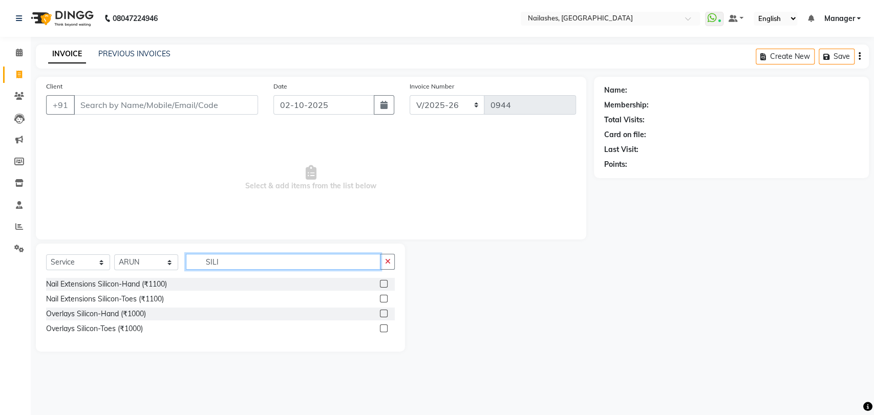
type input "SILI"
click at [383, 282] on label at bounding box center [384, 284] width 8 height 8
click at [383, 282] on input "checkbox" at bounding box center [383, 284] width 7 height 7
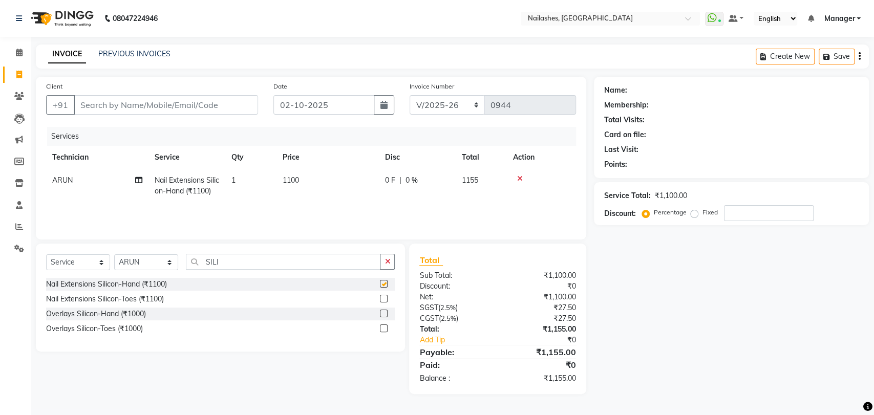
checkbox input "false"
click at [274, 268] on input "SILI" at bounding box center [283, 262] width 195 height 16
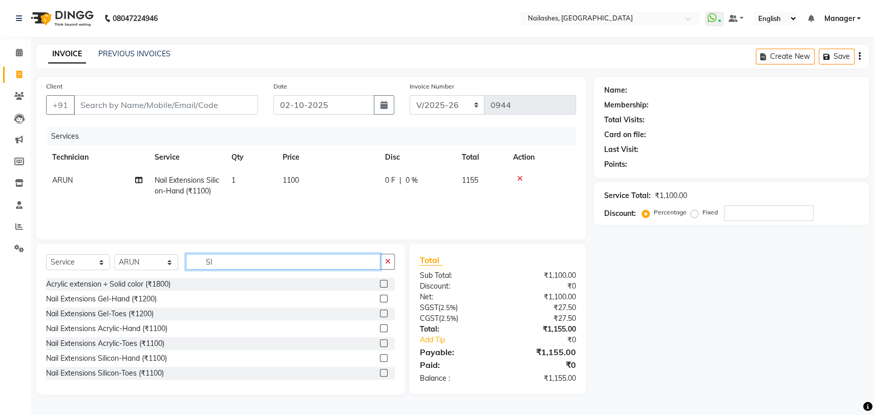
type input "S"
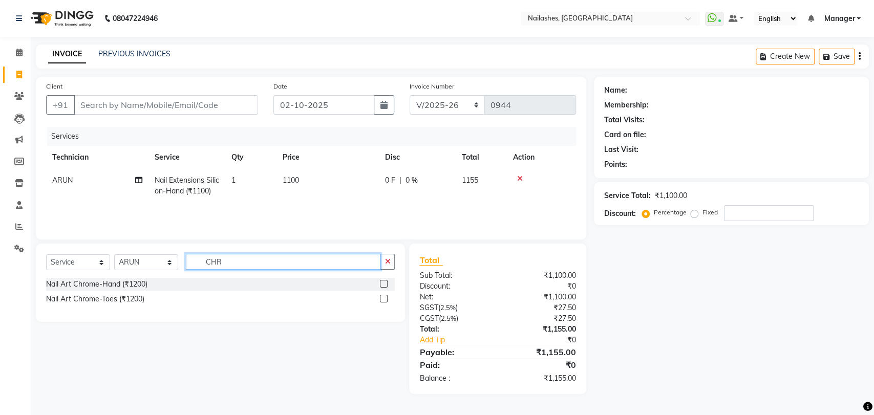
type input "CHR"
click at [386, 284] on label at bounding box center [384, 284] width 8 height 8
click at [386, 284] on input "checkbox" at bounding box center [383, 284] width 7 height 7
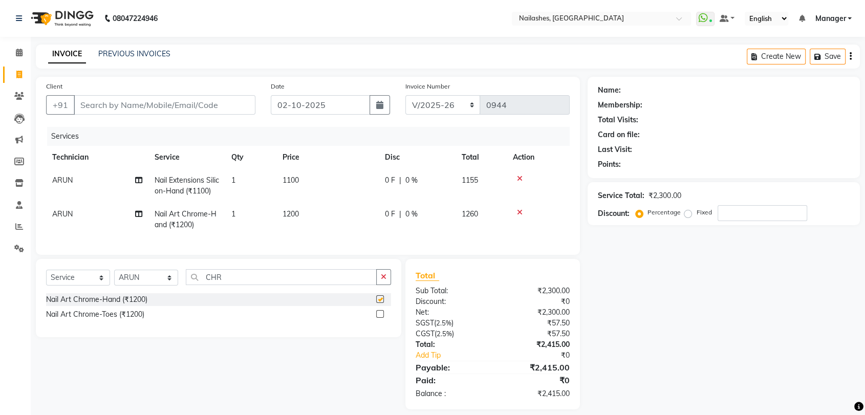
checkbox input "false"
click at [330, 205] on td "1200" at bounding box center [327, 220] width 102 height 34
select select "91279"
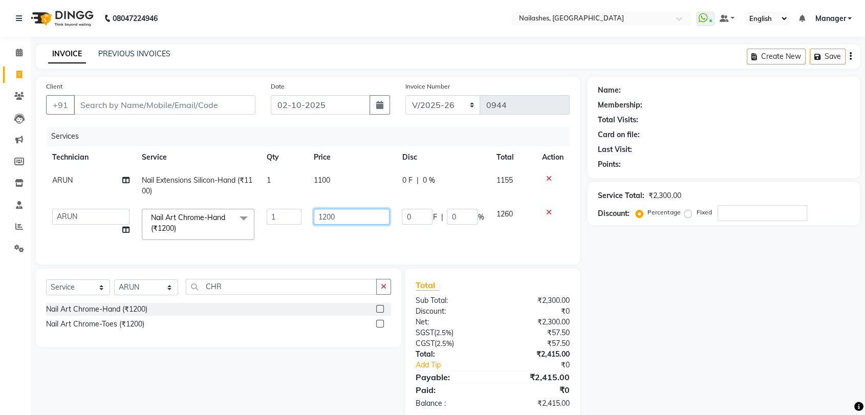
click at [348, 218] on input "1200" at bounding box center [352, 217] width 76 height 16
type input "1000"
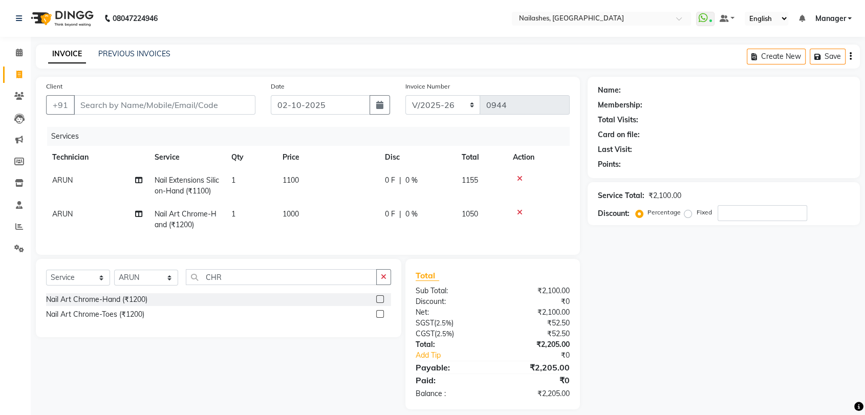
click at [316, 237] on div "Services Technician Service Qty Price Disc Total Action ARUN Nail Extensions Si…" at bounding box center [308, 186] width 524 height 118
click at [311, 206] on td "1000" at bounding box center [327, 220] width 102 height 34
select select "91279"
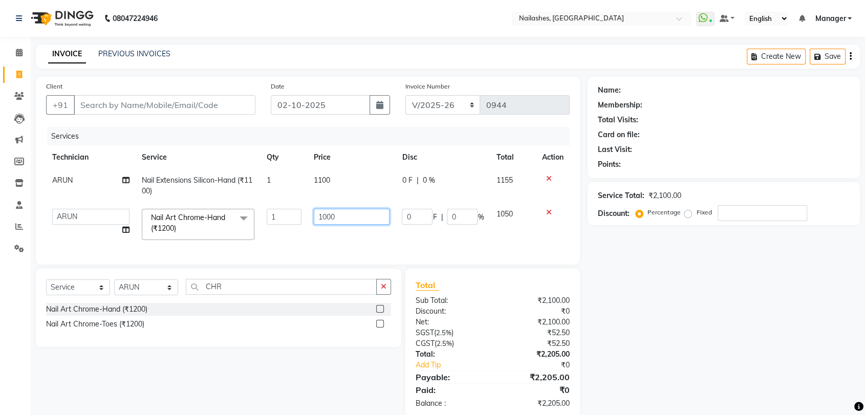
click at [349, 222] on input "1000" at bounding box center [352, 217] width 76 height 16
type input "1100"
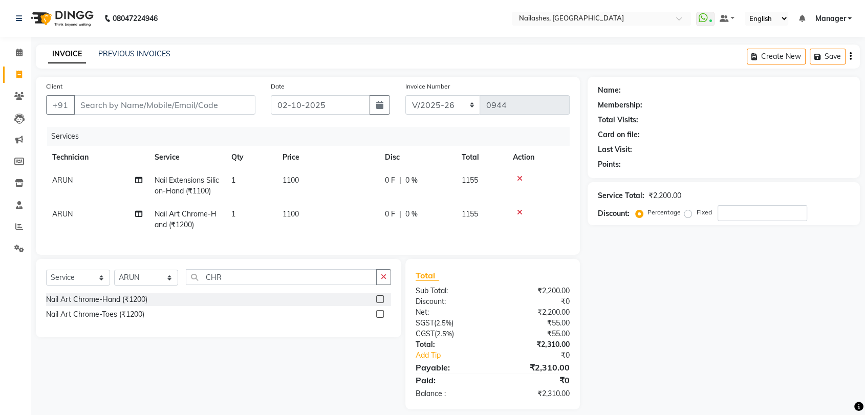
click at [342, 231] on td "1100" at bounding box center [327, 220] width 102 height 34
select select "91279"
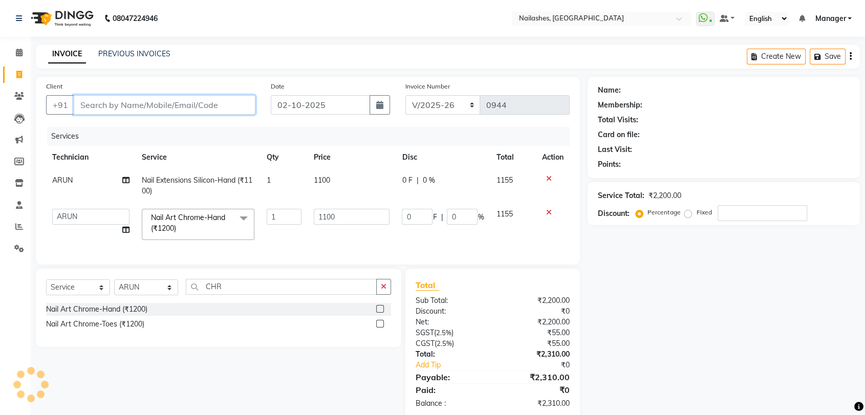
click at [139, 103] on input "Client" at bounding box center [165, 104] width 182 height 19
click at [115, 109] on input "Client" at bounding box center [165, 104] width 182 height 19
type input "9"
type input "0"
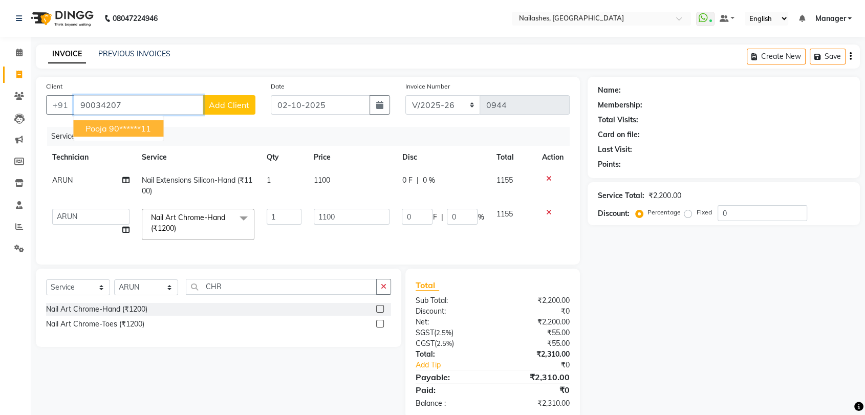
click at [131, 124] on ngb-highlight "90******11" at bounding box center [130, 128] width 42 height 10
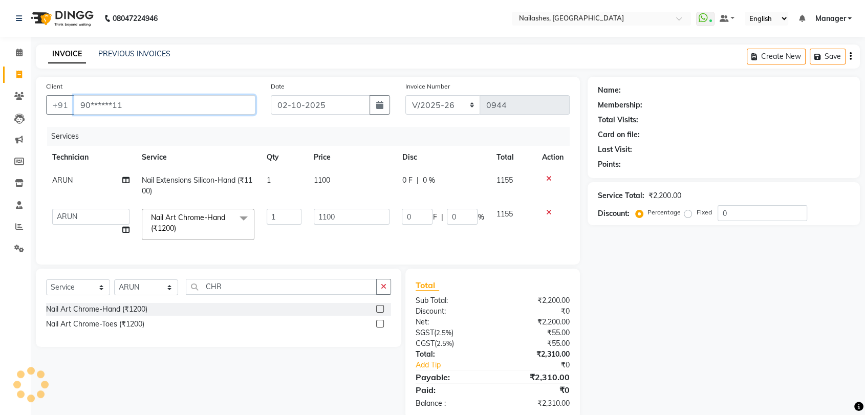
type input "90******11"
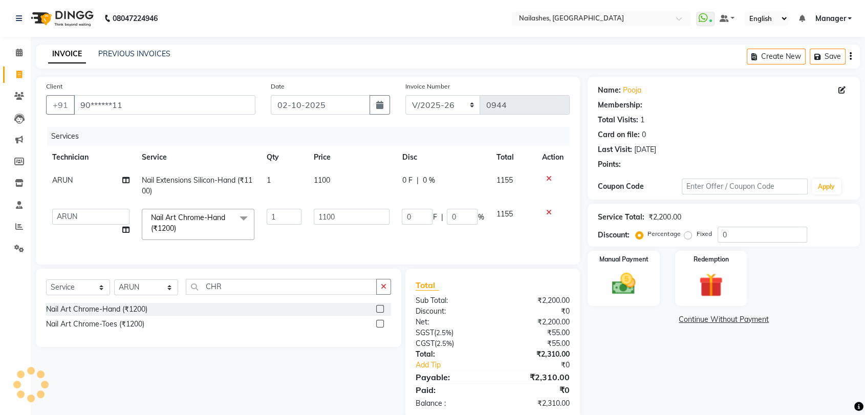
select select "1: Object"
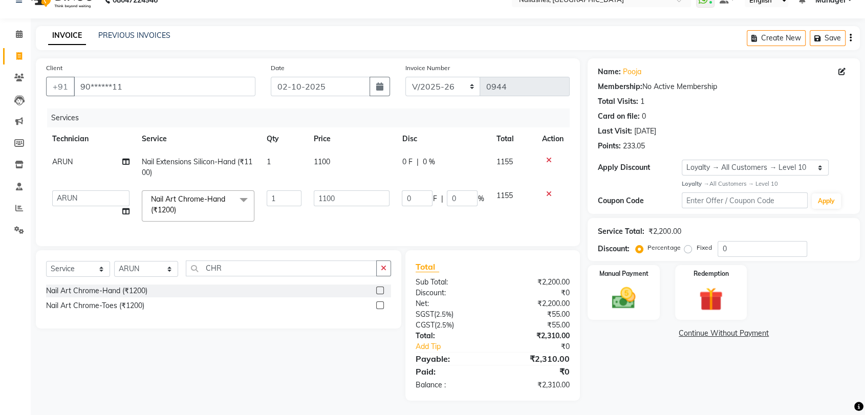
scroll to position [28, 0]
click at [627, 288] on img at bounding box center [624, 297] width 40 height 29
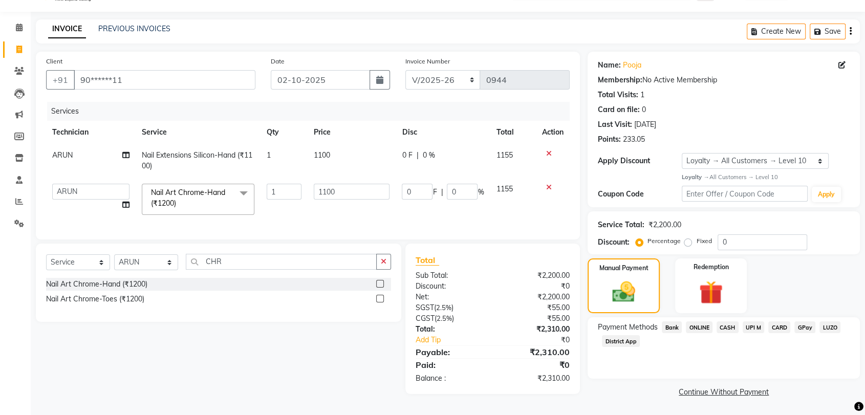
click at [779, 327] on span "CARD" at bounding box center [780, 328] width 22 height 12
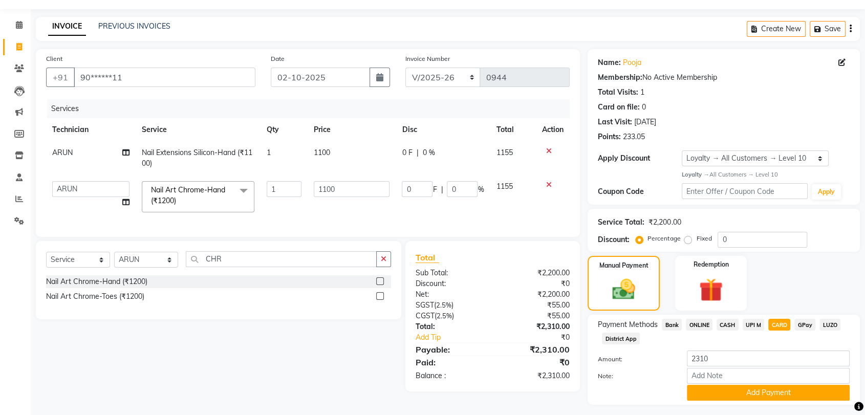
scroll to position [53, 0]
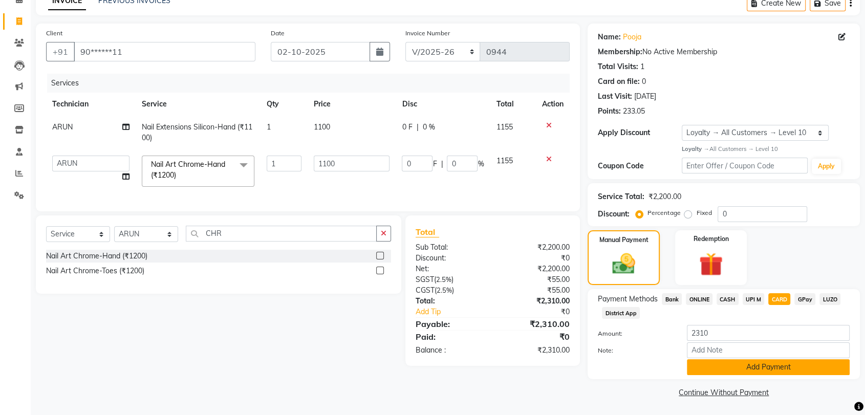
click at [784, 368] on button "Add Payment" at bounding box center [768, 367] width 163 height 16
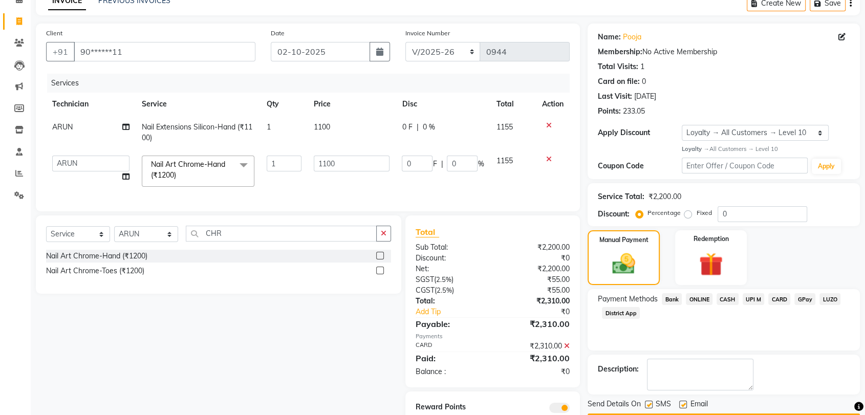
scroll to position [99, 0]
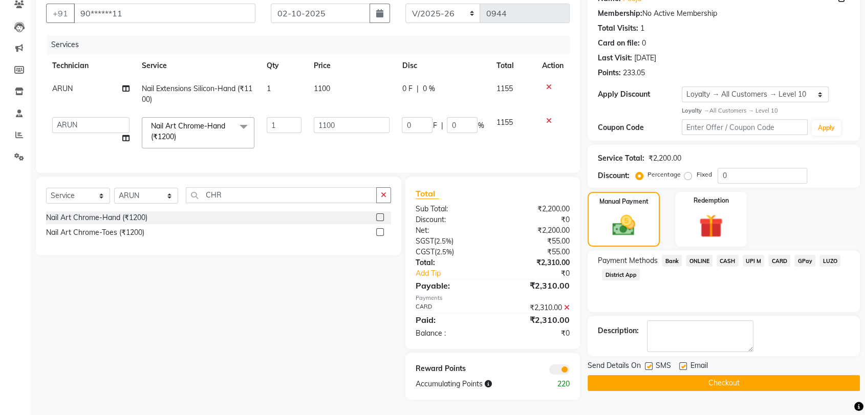
click at [781, 375] on button "Checkout" at bounding box center [724, 383] width 272 height 16
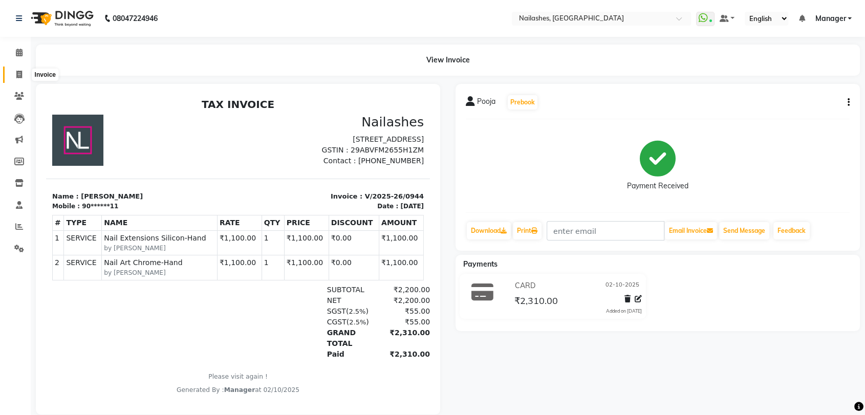
click at [17, 75] on icon at bounding box center [19, 75] width 6 height 8
select select "service"
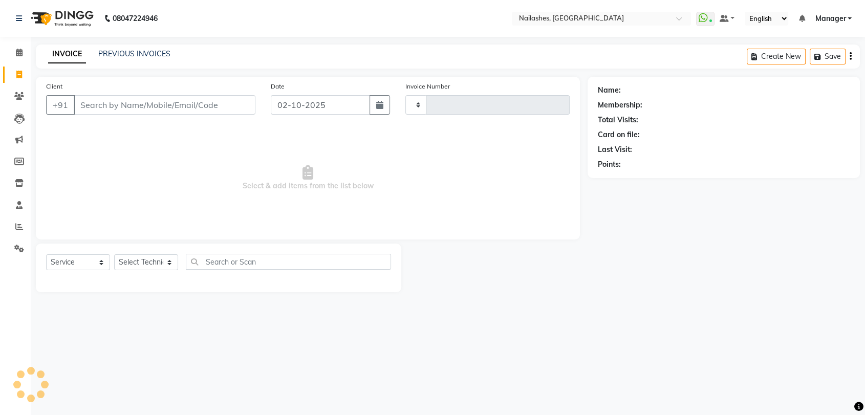
type input "0945"
select select "3667"
click at [17, 229] on icon at bounding box center [19, 227] width 8 height 8
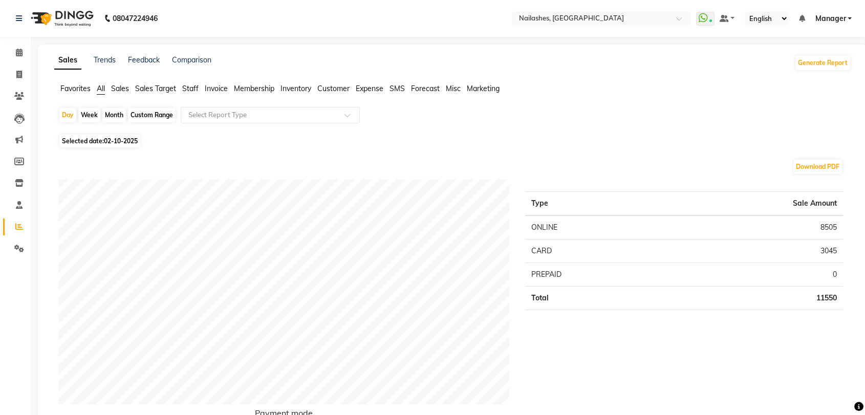
click at [192, 89] on span "Staff" at bounding box center [190, 88] width 16 height 9
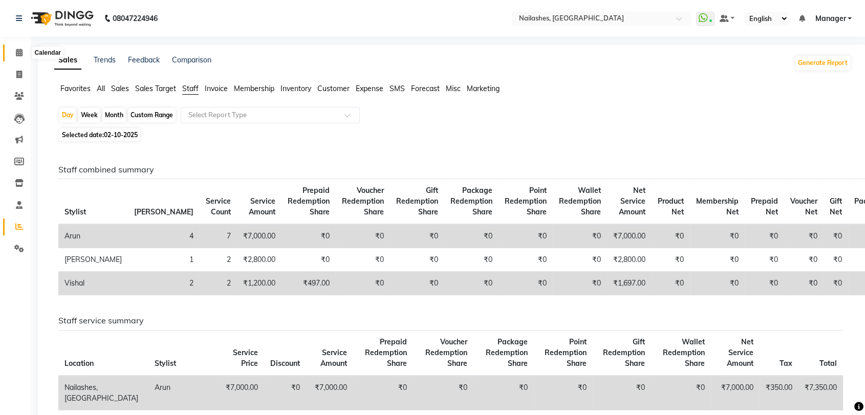
click at [18, 56] on icon at bounding box center [19, 53] width 7 height 8
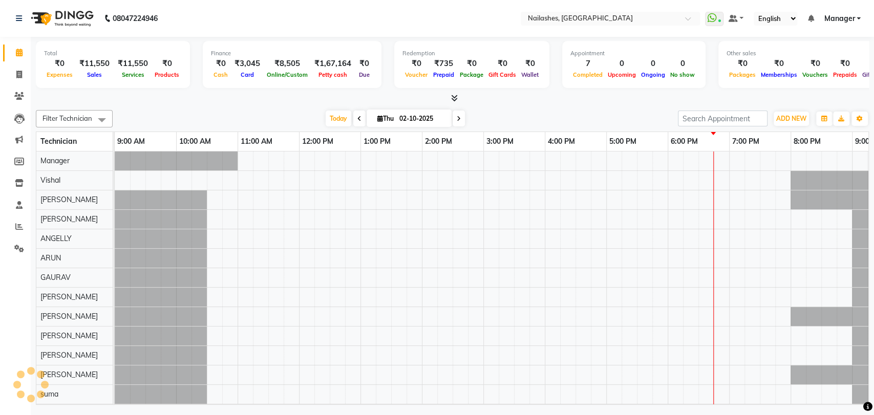
scroll to position [0, 45]
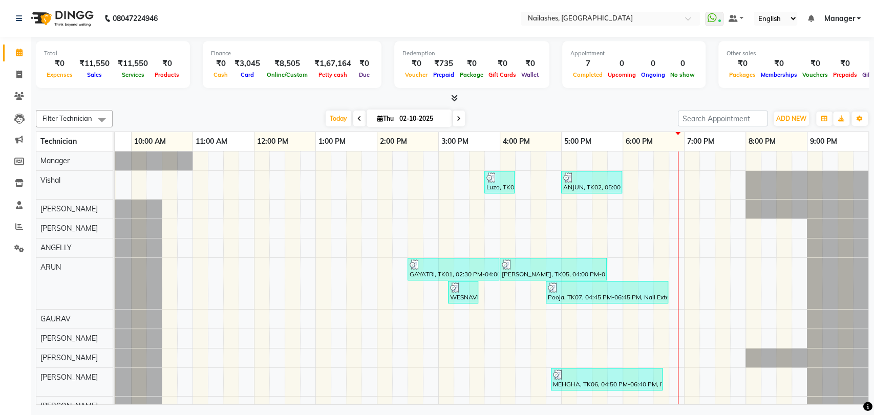
click at [451, 99] on icon at bounding box center [454, 98] width 7 height 8
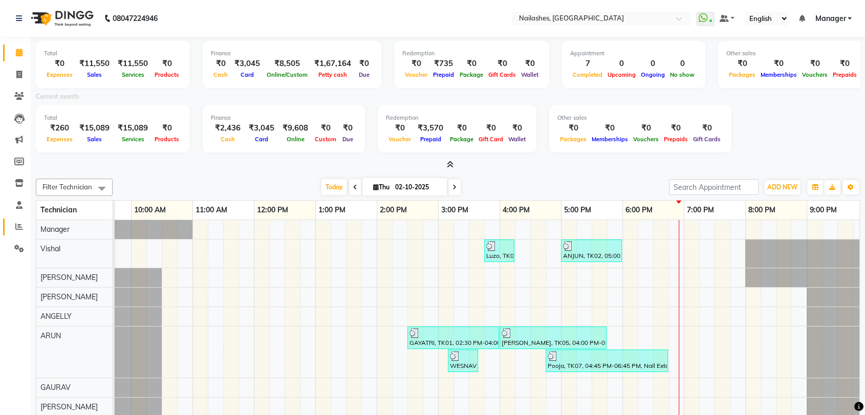
click at [19, 234] on link "Reports" at bounding box center [15, 227] width 25 height 17
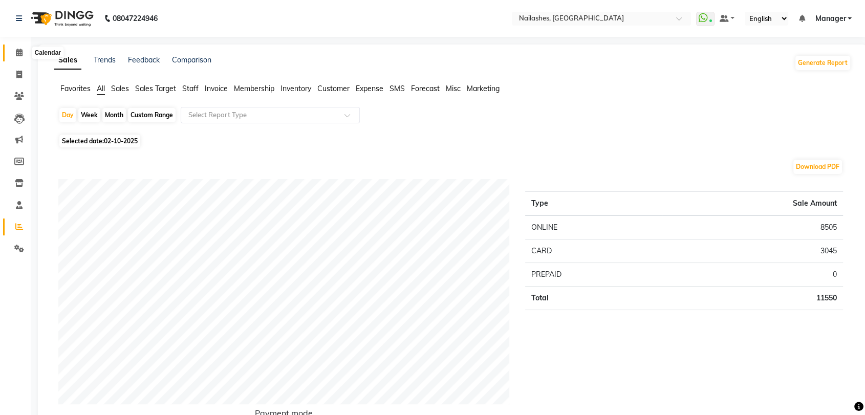
click at [25, 54] on span at bounding box center [19, 53] width 18 height 12
